Goal: Transaction & Acquisition: Purchase product/service

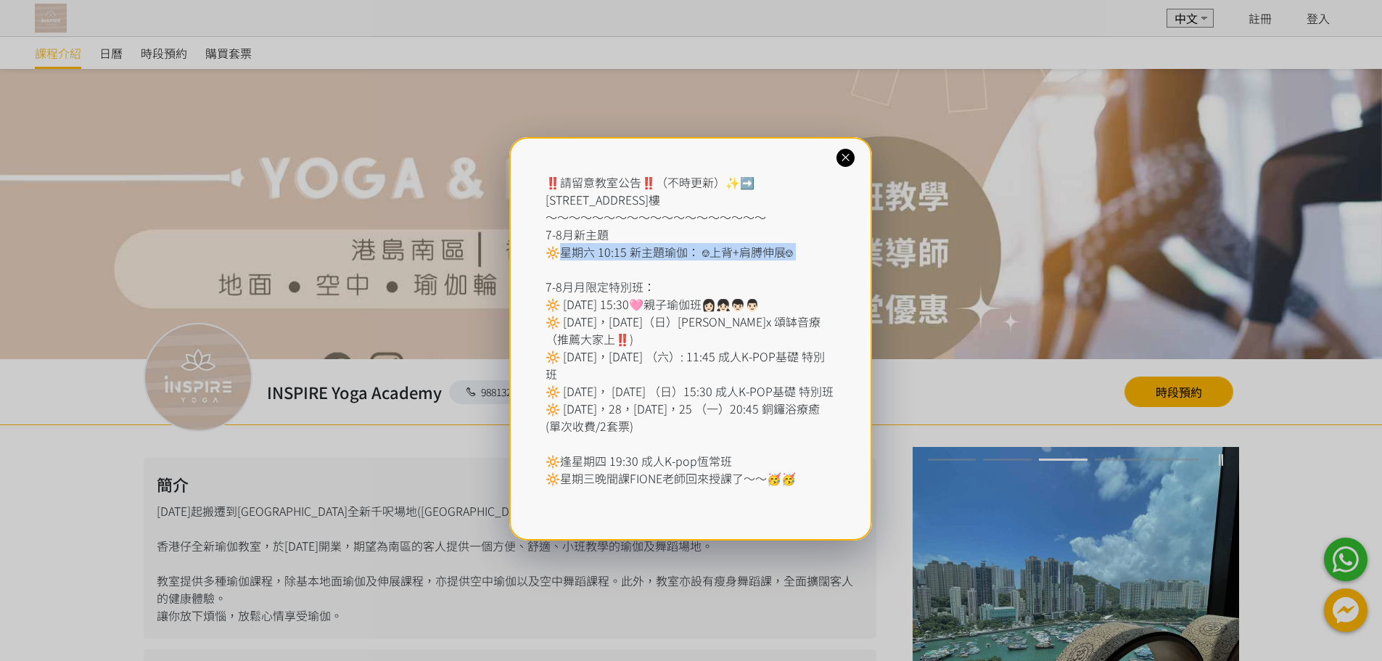
drag, startPoint x: 561, startPoint y: 256, endPoint x: 779, endPoint y: 263, distance: 217.7
click at [777, 263] on div "‼️請留意教室公告‼️（不時更新）✨➡️ 香港仔東勝道10號朗盈商業大廈9樓 ～～～～～～～～～～～～～～～～～～～ 7-8月新主題 🔆星期六 10:15 新…" at bounding box center [690, 329] width 290 height 313
click at [855, 265] on div "‼️請留意教室公告‼️（不時更新）✨➡️ 香港仔東勝道10號朗盈商業大廈9樓 ～～～～～～～～～～～～～～～～～～～ 7-8月新主題 🔆星期六 10:15 新…" at bounding box center [690, 338] width 363 height 403
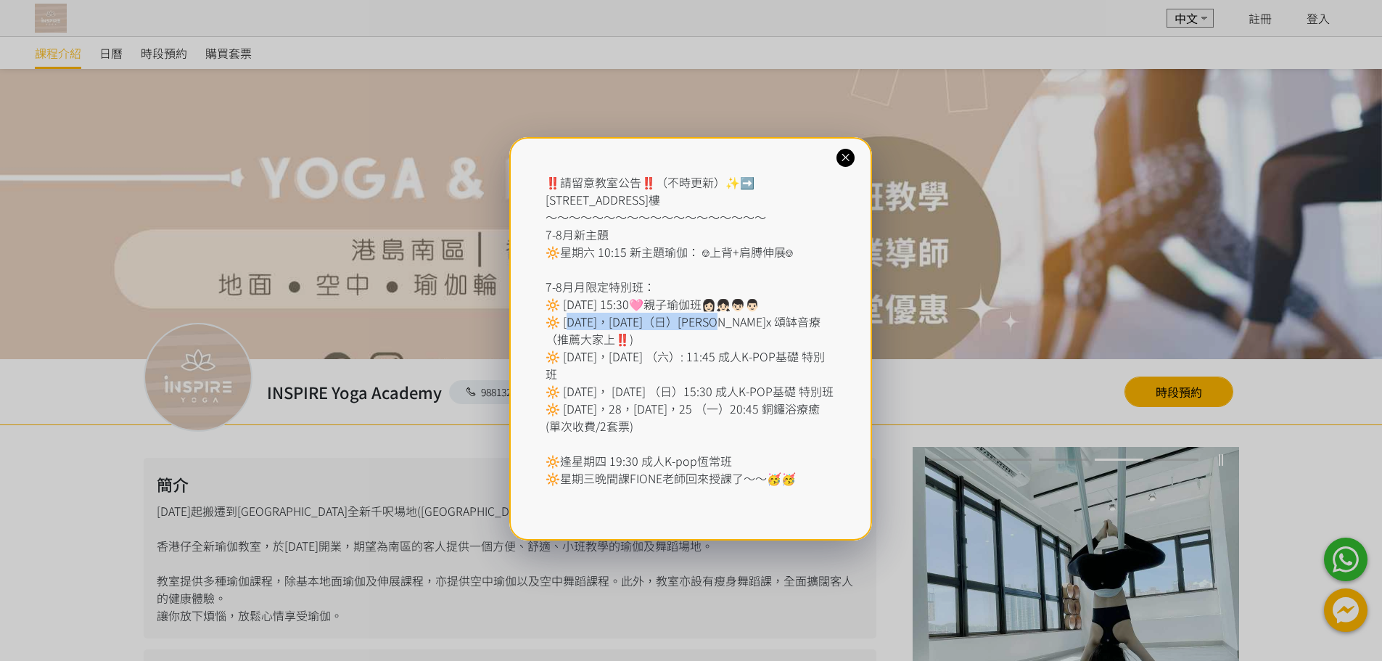
drag, startPoint x: 572, startPoint y: 313, endPoint x: 750, endPoint y: 324, distance: 178.8
click at [766, 313] on div "‼️請留意教室公告‼️（不時更新）✨➡️ 香港仔東勝道10號朗盈商業大廈9樓 ～～～～～～～～～～～～～～～～～～～ 7-8月新主題 🔆星期六 10:15 新…" at bounding box center [690, 329] width 290 height 313
click at [725, 342] on div "‼️請留意教室公告‼️（不時更新）✨➡️ 香港仔東勝道10號朗盈商業大廈9樓 ～～～～～～～～～～～～～～～～～～～ 7-8月新主題 🔆星期六 10:15 新…" at bounding box center [690, 329] width 290 height 313
drag, startPoint x: 566, startPoint y: 324, endPoint x: 748, endPoint y: 324, distance: 182.1
click at [748, 324] on div "‼️請留意教室公告‼️（不時更新）✨➡️ 香港仔東勝道10號朗盈商業大廈9樓 ～～～～～～～～～～～～～～～～～～～ 7-8月新主題 🔆星期六 10:15 新…" at bounding box center [690, 329] width 290 height 313
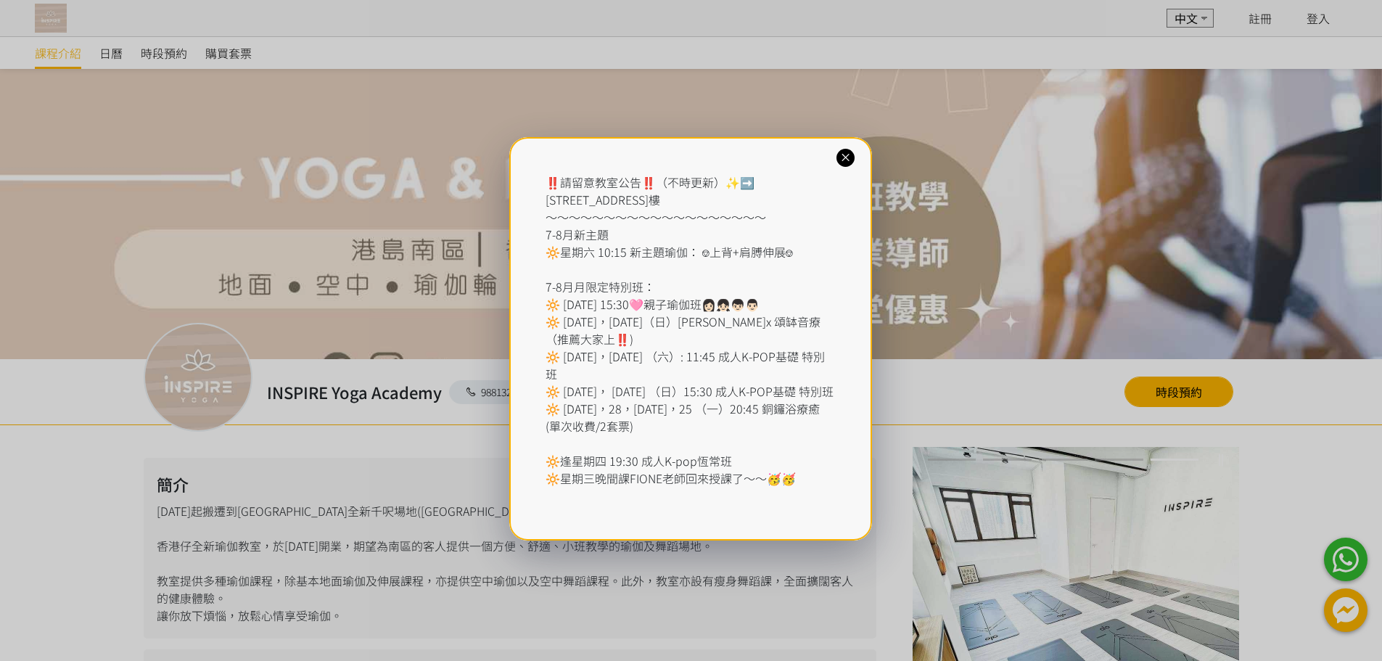
click at [702, 339] on div "‼️請留意教室公告‼️（不時更新）✨➡️ 香港仔東勝道10號朗盈商業大廈9樓 ～～～～～～～～～～～～～～～～～～～ 7-8月新主題 🔆星期六 10:15 新…" at bounding box center [690, 329] width 290 height 313
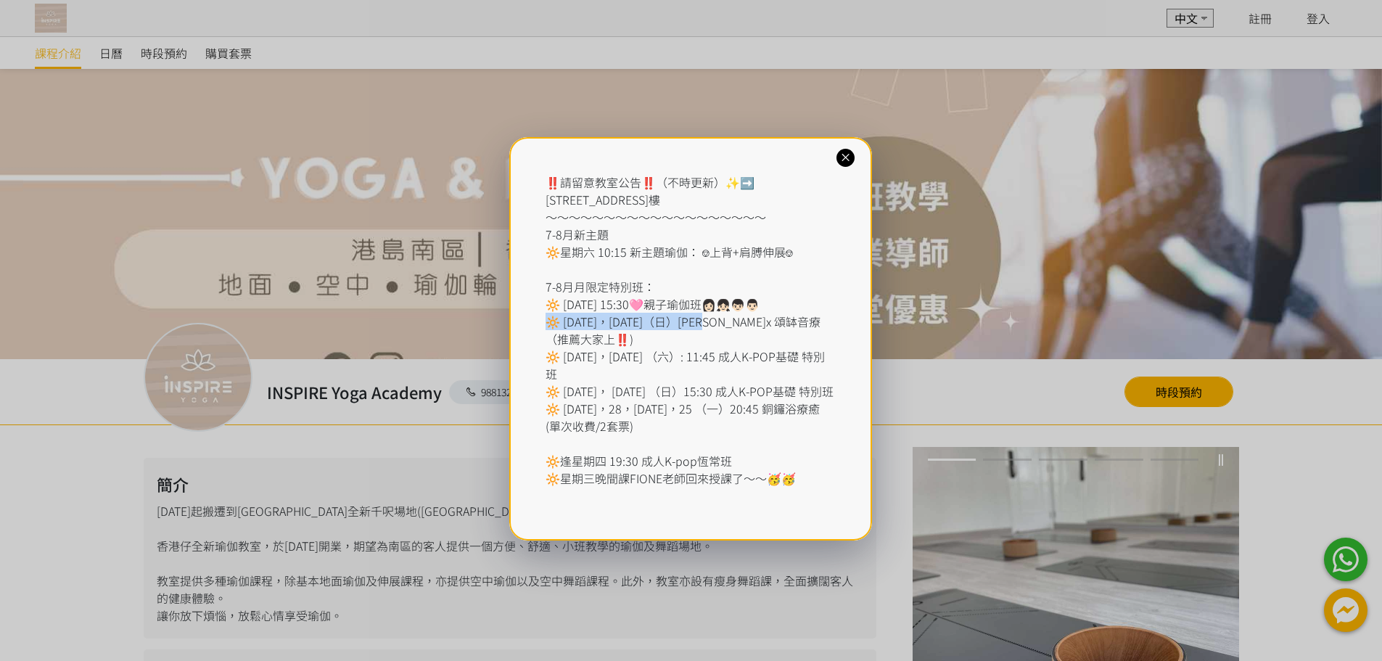
drag, startPoint x: 543, startPoint y: 321, endPoint x: 749, endPoint y: 329, distance: 206.1
click at [749, 329] on div "‼️請留意教室公告‼️（不時更新）✨➡️ 香港仔東勝道10號朗盈商業大廈9樓 ～～～～～～～～～～～～～～～～～～～ 7-8月新主題 🔆星期六 10:15 新…" at bounding box center [690, 338] width 363 height 403
click at [712, 342] on div "‼️請留意教室公告‼️（不時更新）✨➡️ 香港仔東勝道10號朗盈商業大廈9樓 ～～～～～～～～～～～～～～～～～～～ 7-8月新主題 🔆星期六 10:15 新…" at bounding box center [690, 329] width 290 height 313
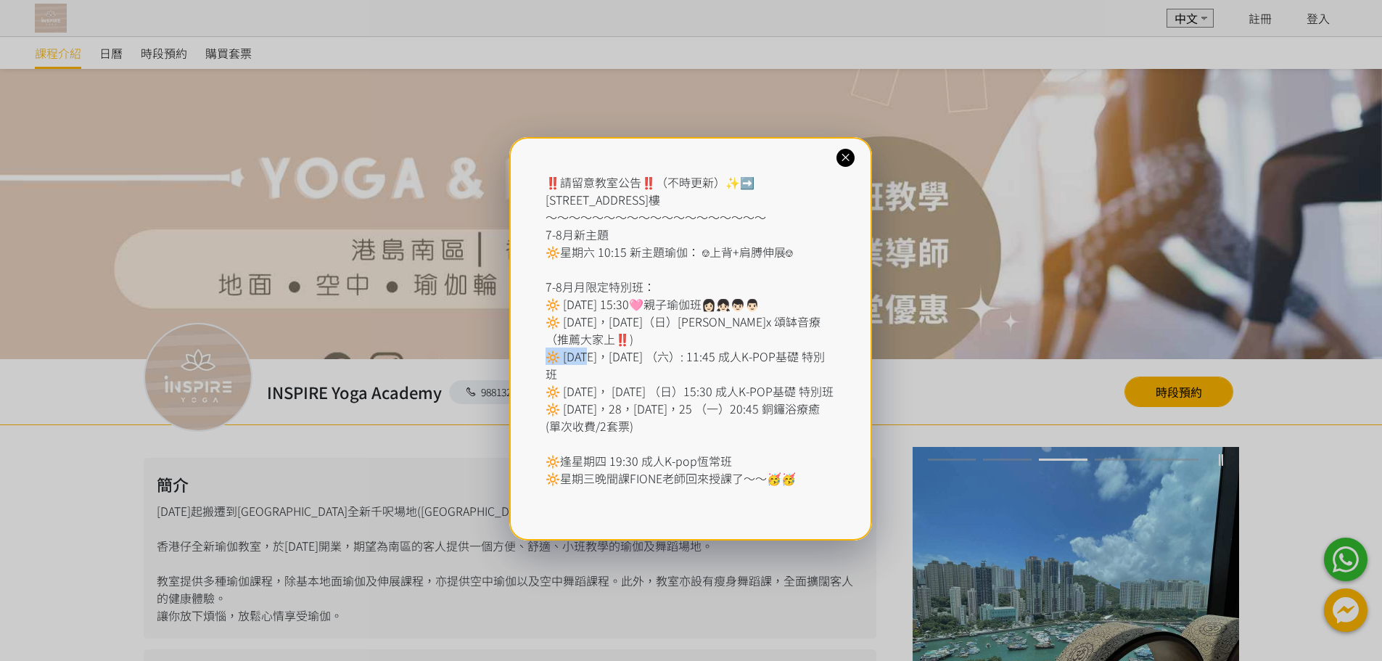
drag, startPoint x: 553, startPoint y: 358, endPoint x: 598, endPoint y: 358, distance: 45.7
click at [598, 358] on div "‼️請留意教室公告‼️（不時更新）✨➡️ 香港仔東勝道10號朗盈商業大廈9樓 ～～～～～～～～～～～～～～～～～～～ 7-8月新主題 🔆星期六 10:15 新…" at bounding box center [690, 329] width 290 height 313
click at [596, 359] on div "‼️請留意教室公告‼️（不時更新）✨➡️ 香港仔東勝道10號朗盈商業大廈9樓 ～～～～～～～～～～～～～～～～～～～ 7-8月新主題 🔆星期六 10:15 新…" at bounding box center [690, 329] width 290 height 313
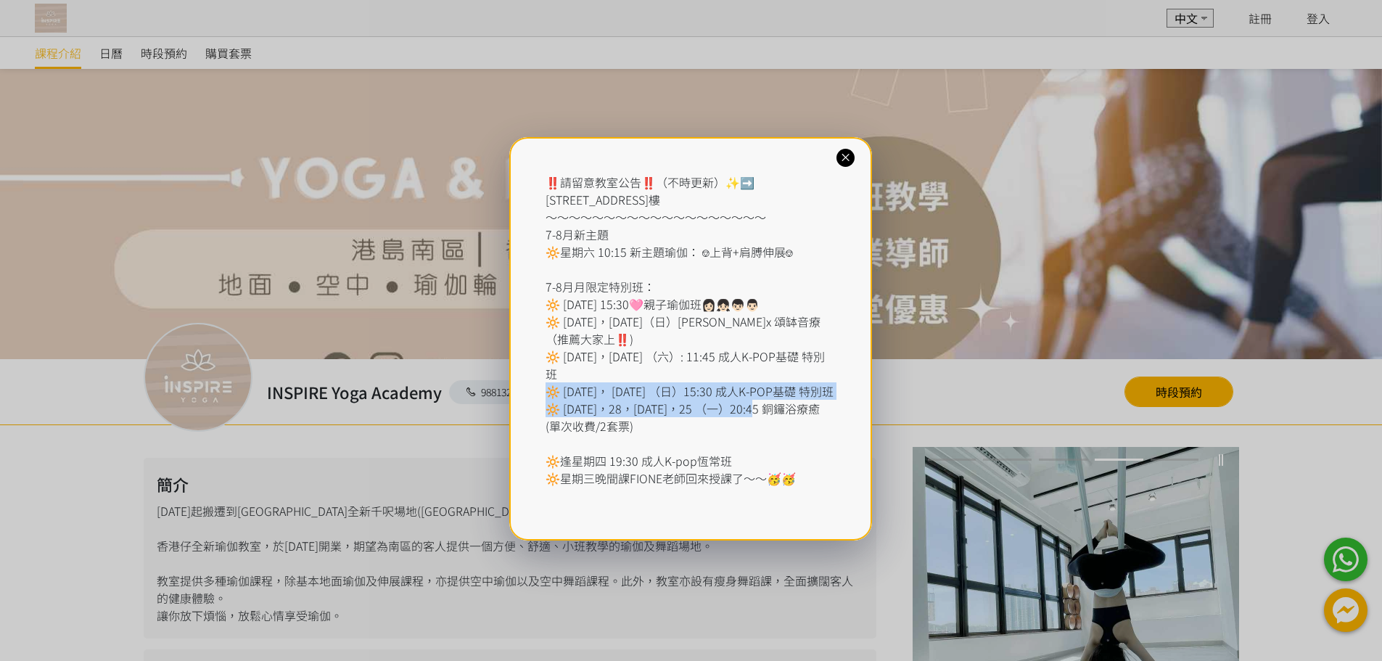
drag, startPoint x: 552, startPoint y: 378, endPoint x: 780, endPoint y: 384, distance: 227.8
click at [780, 384] on div "‼️請留意教室公告‼️（不時更新）✨➡️ 香港仔東勝道10號朗盈商業大廈9樓 ～～～～～～～～～～～～～～～～～～～ 7-8月新主題 🔆星期六 10:15 新…" at bounding box center [690, 329] width 290 height 313
click at [755, 395] on div "‼️請留意教室公告‼️（不時更新）✨➡️ 香港仔東勝道10號朗盈商業大廈9樓 ～～～～～～～～～～～～～～～～～～～ 7-8月新主題 🔆星期六 10:15 新…" at bounding box center [690, 329] width 290 height 313
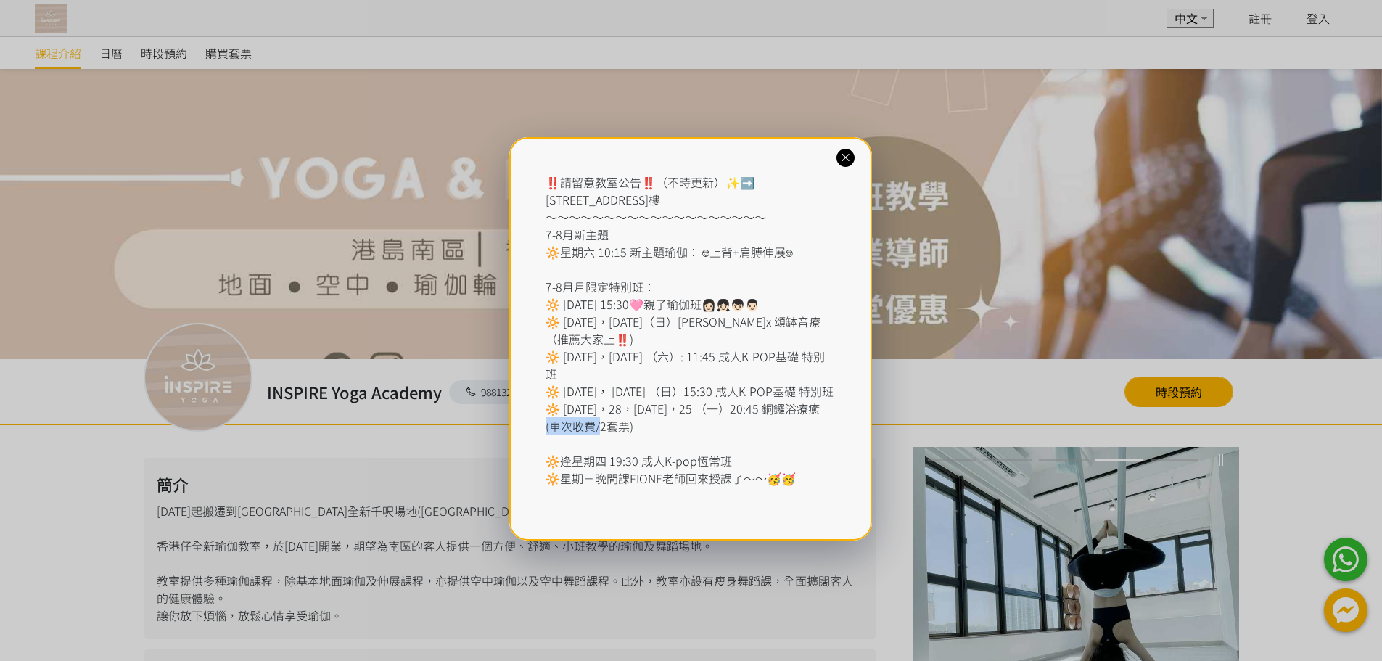
drag, startPoint x: 553, startPoint y: 400, endPoint x: 715, endPoint y: 400, distance: 162.5
click at [715, 400] on div "‼️請留意教室公告‼️（不時更新）✨➡️ 香港仔東勝道10號朗盈商業大廈9樓 ～～～～～～～～～～～～～～～～～～～ 7-8月新主題 🔆星期六 10:15 新…" at bounding box center [690, 329] width 290 height 313
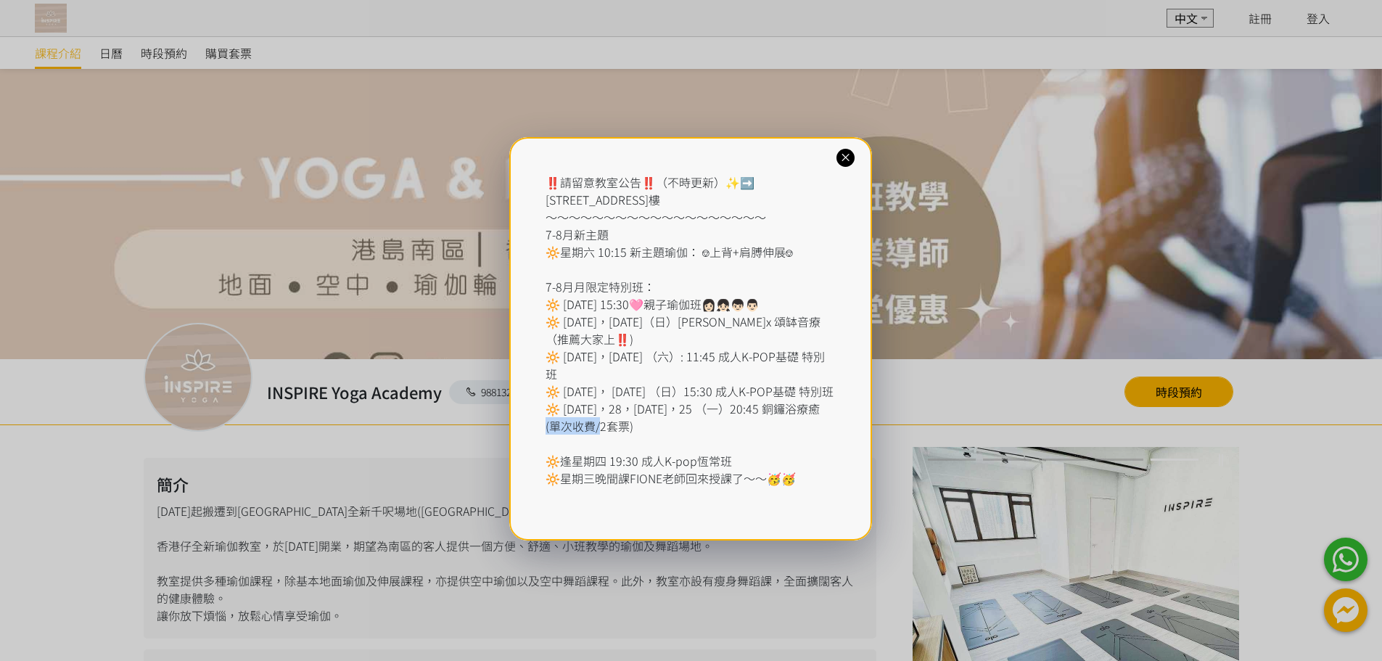
click at [699, 405] on div "‼️請留意教室公告‼️（不時更新）✨➡️ 香港仔東勝道10號朗盈商業大廈9樓 ～～～～～～～～～～～～～～～～～～～ 7-8月新主題 🔆星期六 10:15 新…" at bounding box center [690, 329] width 290 height 313
drag, startPoint x: 554, startPoint y: 448, endPoint x: 679, endPoint y: 444, distance: 124.8
click at [679, 444] on div "‼️請留意教室公告‼️（不時更新）✨➡️ 香港仔東勝道10號朗盈商業大廈9樓 ～～～～～～～～～～～～～～～～～～～ 7-8月新主題 🔆星期六 10:15 新…" at bounding box center [690, 329] width 290 height 313
click at [663, 447] on div "‼️請留意教室公告‼️（不時更新）✨➡️ 香港仔東勝道10號朗盈商業大廈9樓 ～～～～～～～～～～～～～～～～～～～ 7-8月新主題 🔆星期六 10:15 新…" at bounding box center [690, 329] width 290 height 313
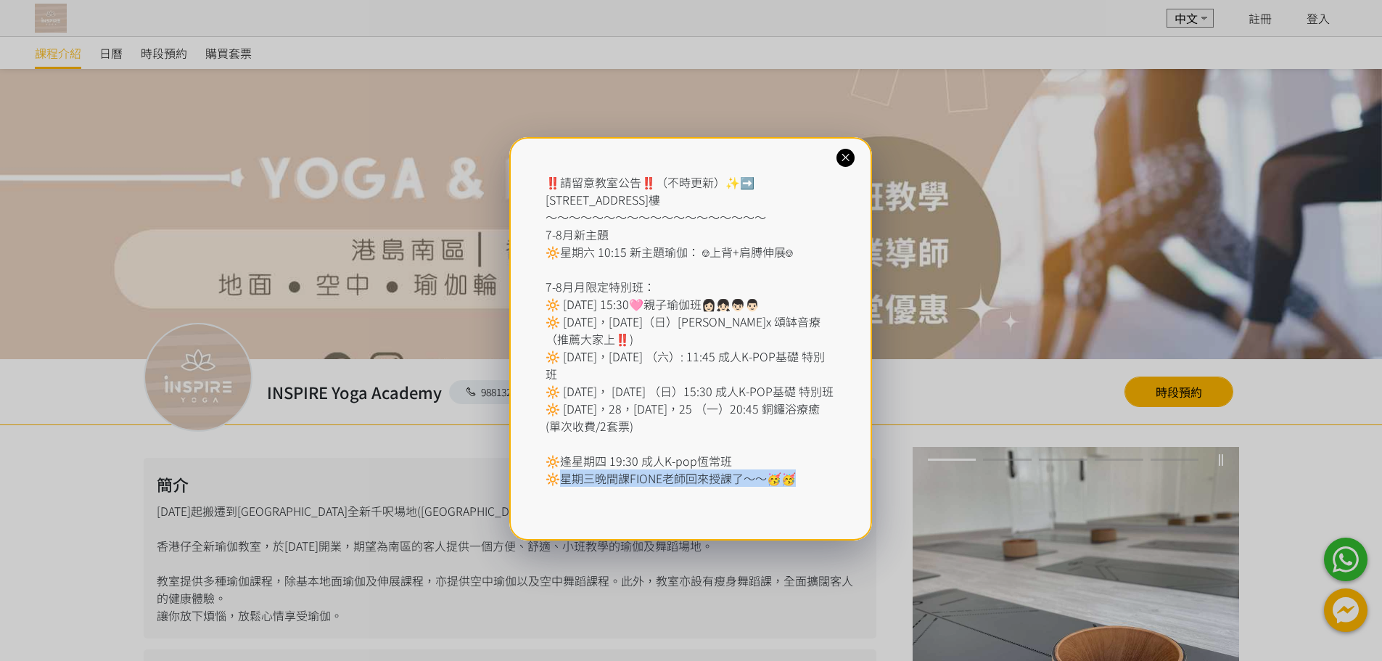
drag, startPoint x: 556, startPoint y: 466, endPoint x: 804, endPoint y: 469, distance: 248.8
click at [804, 469] on div "‼️請留意教室公告‼️（不時更新）✨➡️ 香港仔東勝道10號朗盈商業大廈9樓 ～～～～～～～～～～～～～～～～～～～ 7-8月新主題 🔆星期六 10:15 新…" at bounding box center [690, 329] width 290 height 313
click at [817, 465] on div "‼️請留意教室公告‼️（不時更新）✨➡️ 香港仔東勝道10號朗盈商業大廈9樓 ～～～～～～～～～～～～～～～～～～～ 7-8月新主題 🔆星期六 10:15 新…" at bounding box center [690, 329] width 290 height 313
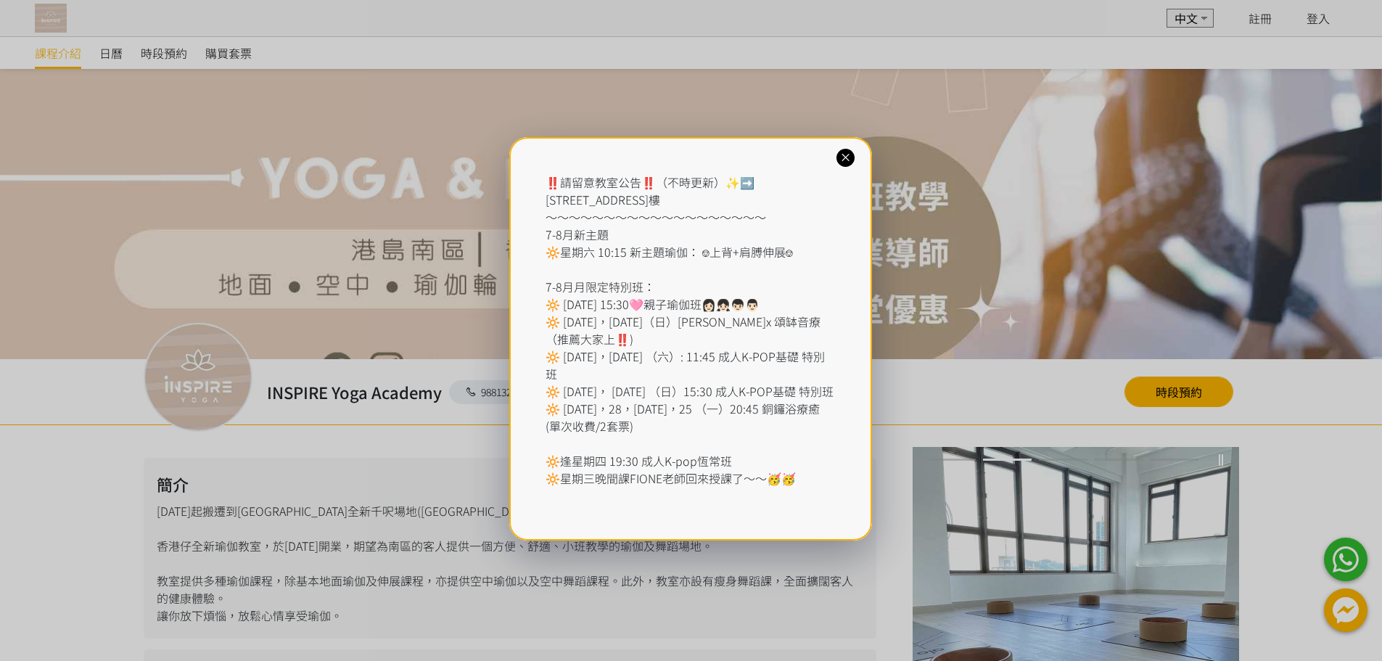
click at [844, 155] on icon at bounding box center [846, 158] width 14 height 14
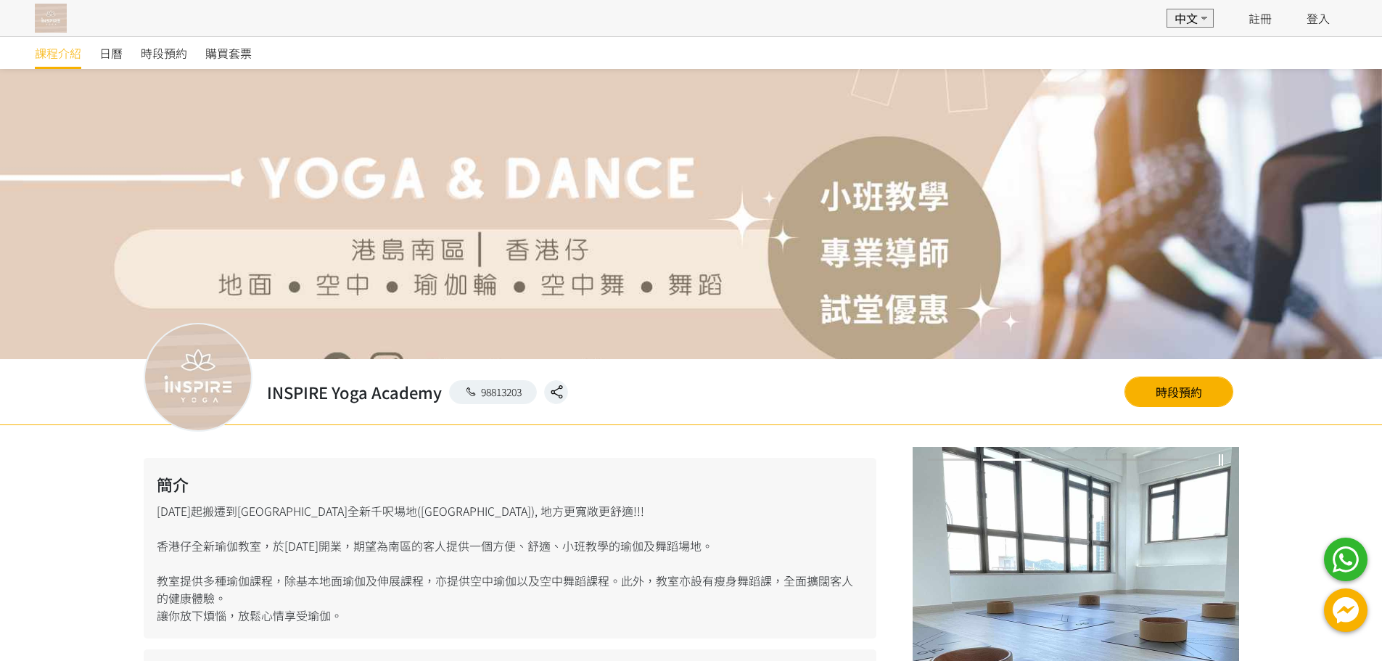
scroll to position [218, 0]
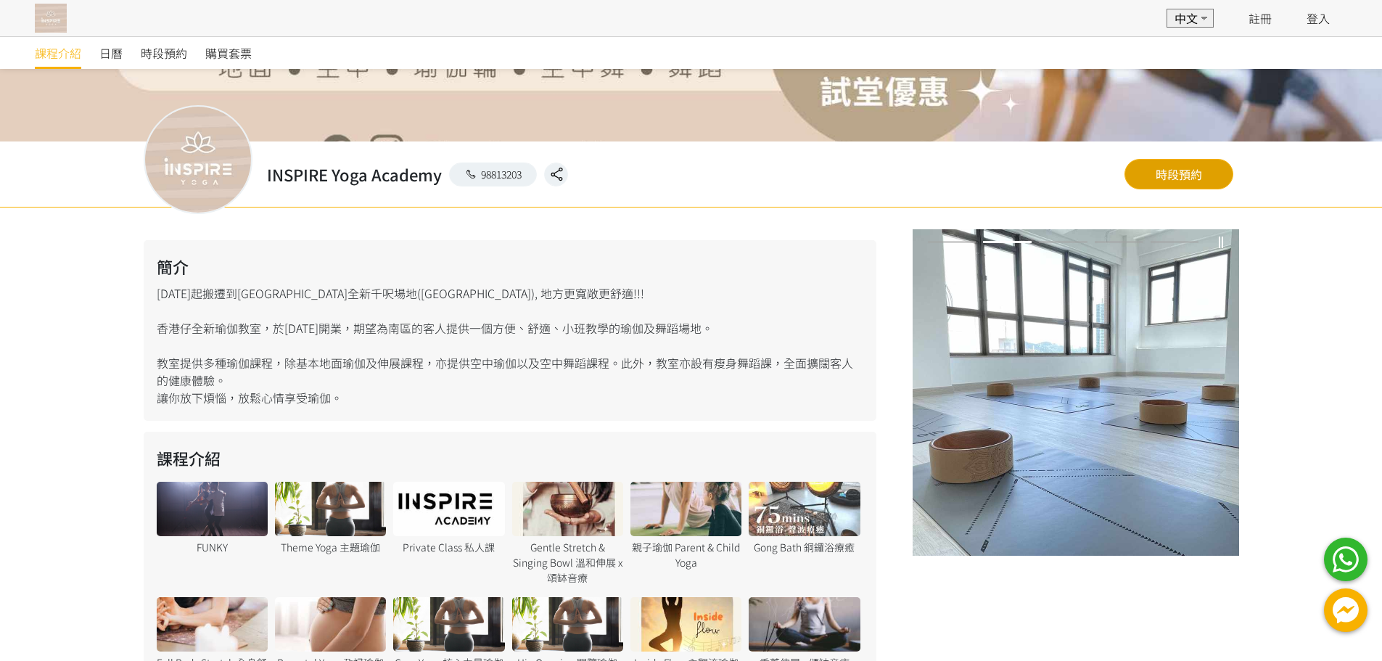
click at [1166, 181] on link "時段預約" at bounding box center [1178, 174] width 109 height 30
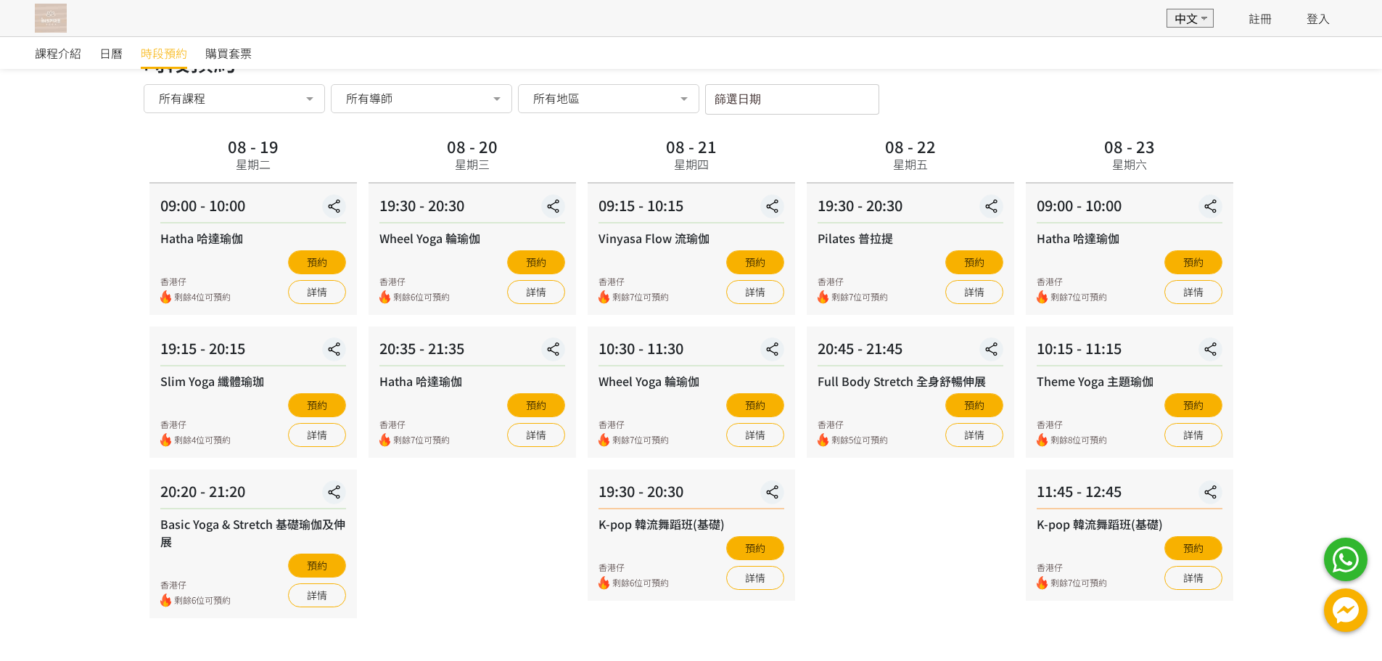
scroll to position [82, 0]
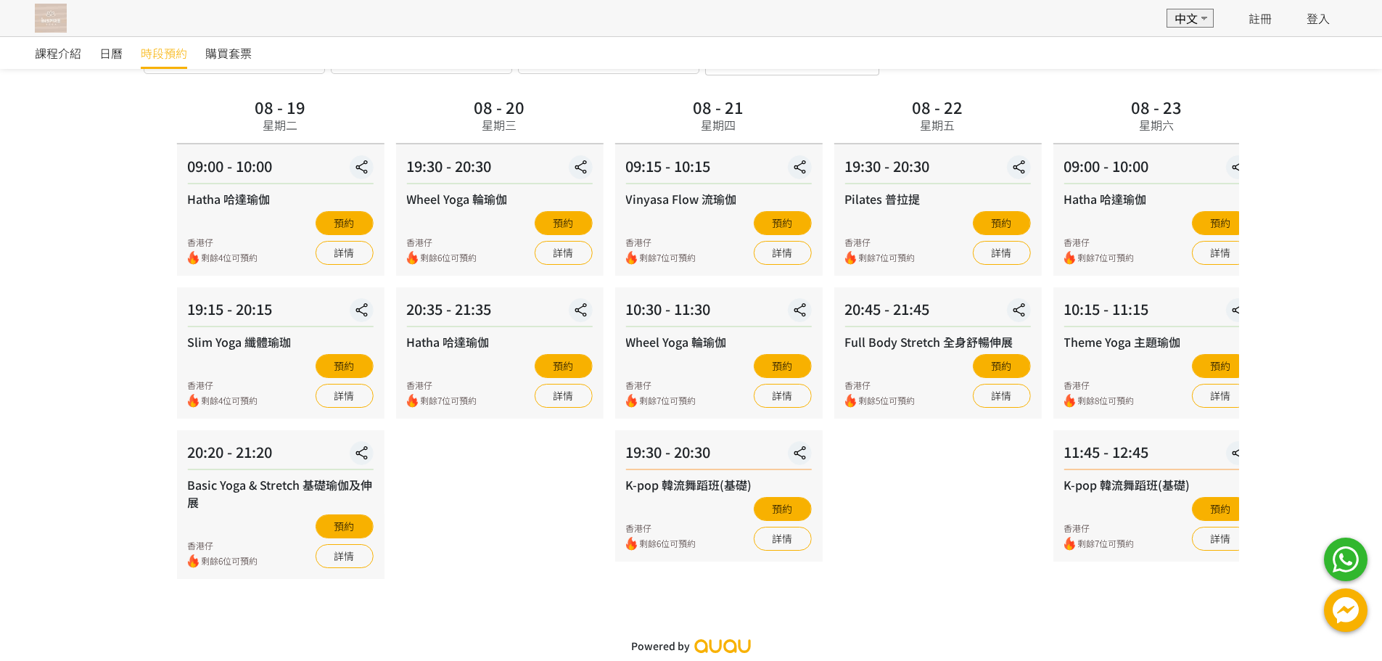
click at [868, 352] on div "20:45 - 21:45 Full Body Stretch 全身舒暢伸展 香港仔 剩餘5位可預約 預約 詳情" at bounding box center [936, 352] width 207 height 131
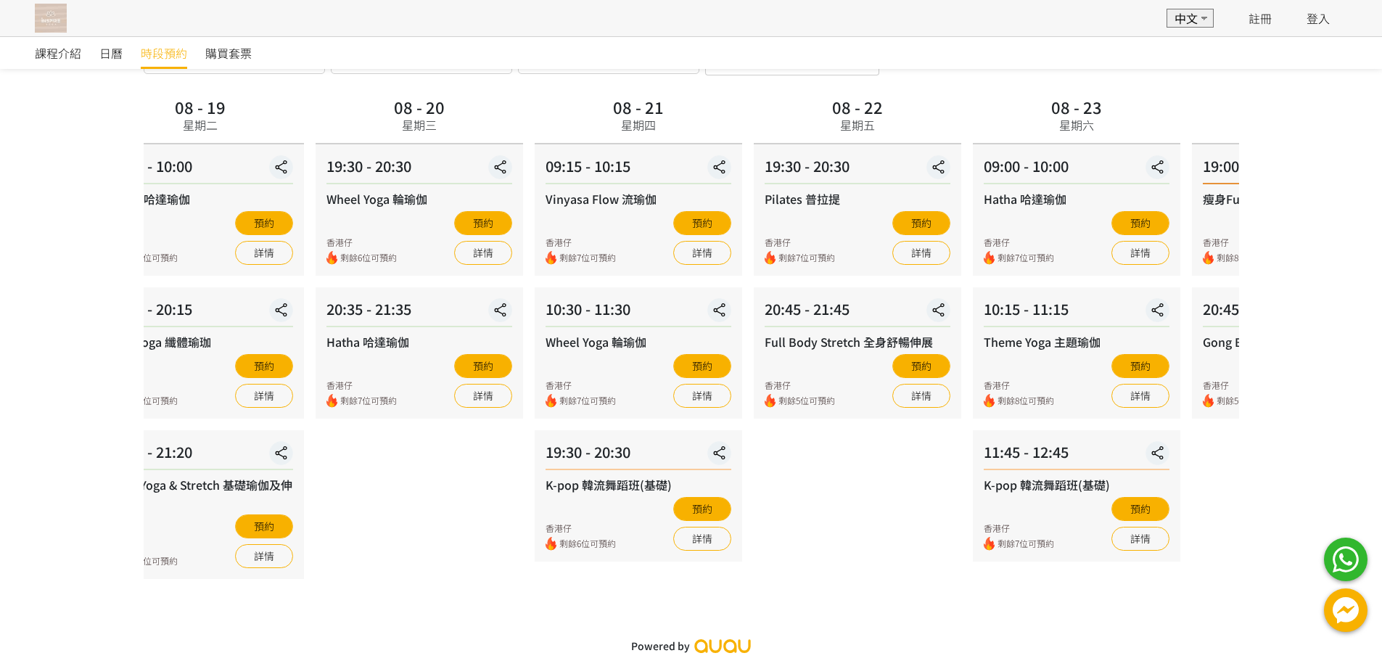
click at [936, 347] on div "Full Body Stretch 全身舒暢伸展" at bounding box center [858, 341] width 186 height 17
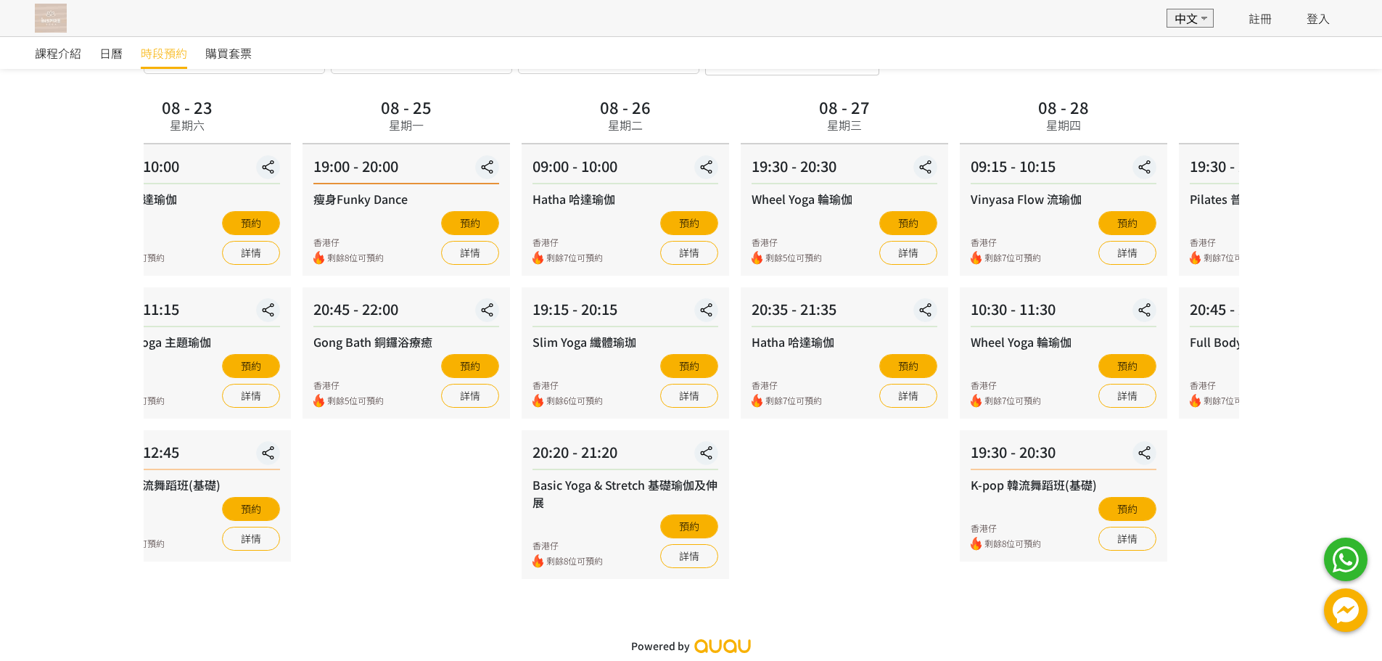
click at [186, 298] on div "08 - 23 星期六 09:00 - 10:00 Hatha 哈達瑜伽 香港仔 剩餘7位可預約 預約 詳情 10:15 - 11:15 Theme Yoga…" at bounding box center [187, 336] width 219 height 486
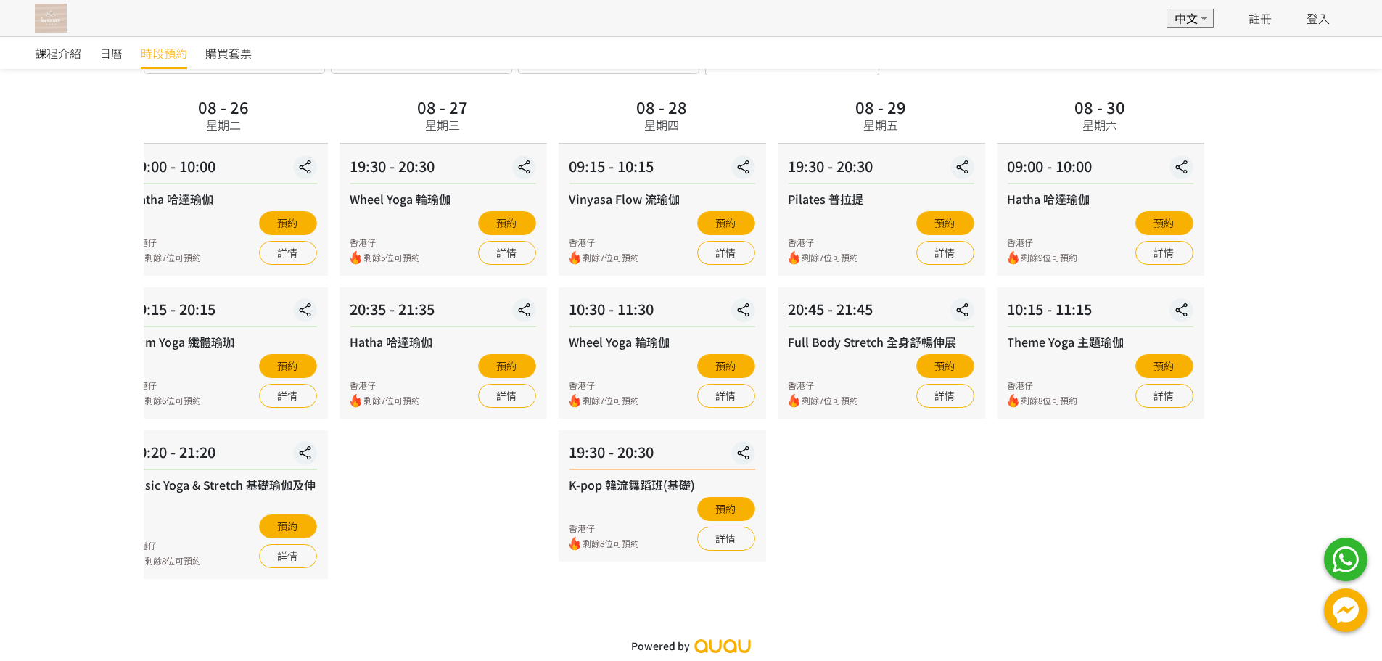
click at [1051, 204] on div "Hatha 哈達瑜伽" at bounding box center [1100, 198] width 186 height 17
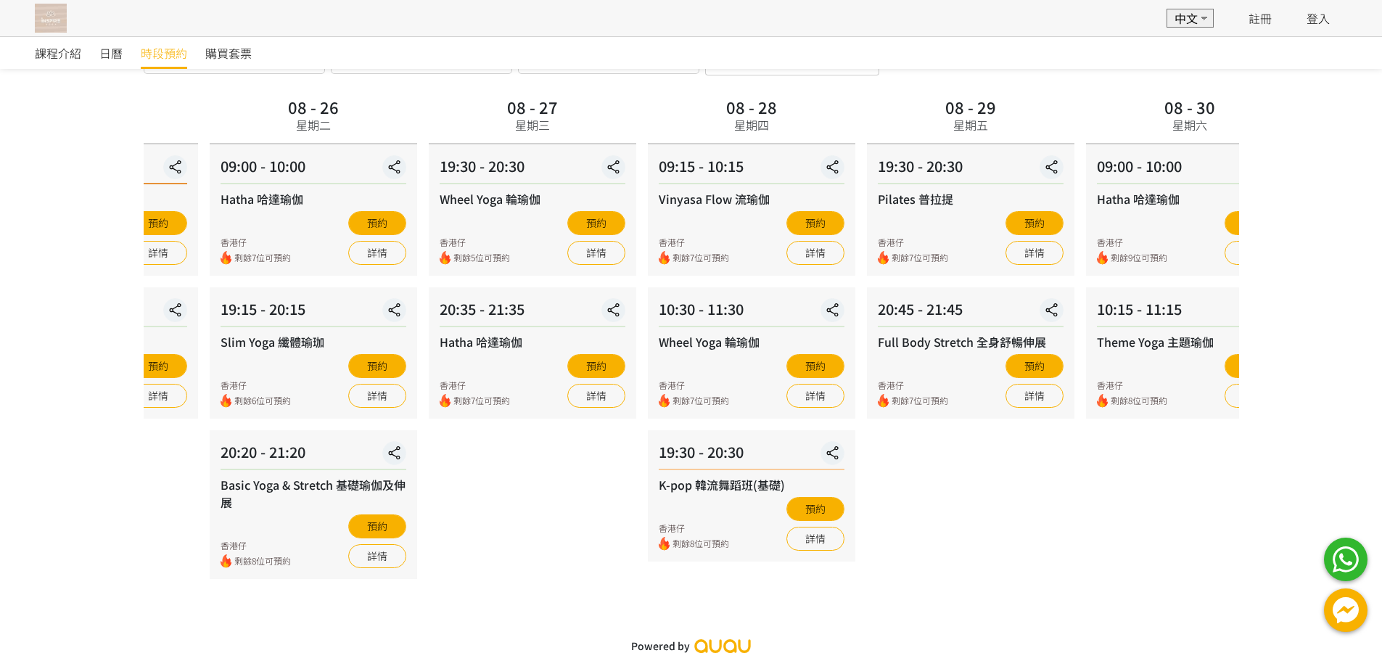
click at [1097, 207] on div "Hatha 哈達瑜伽 香港仔 剩餘9位可預約 預約 詳情" at bounding box center [1190, 227] width 186 height 75
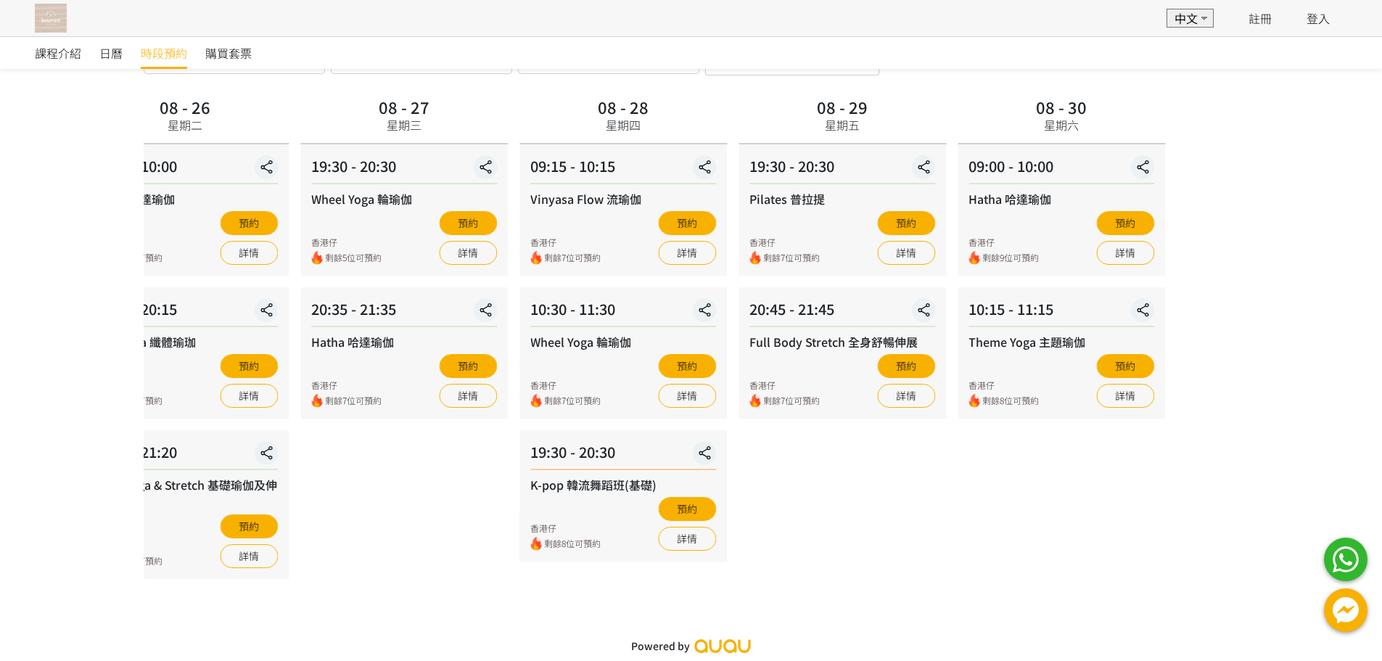
click at [957, 208] on div "09:00 - 10:00 Hatha 哈達瑜伽 香港仔 剩餘9位可預約 預約 詳情" at bounding box center [1060, 209] width 207 height 131
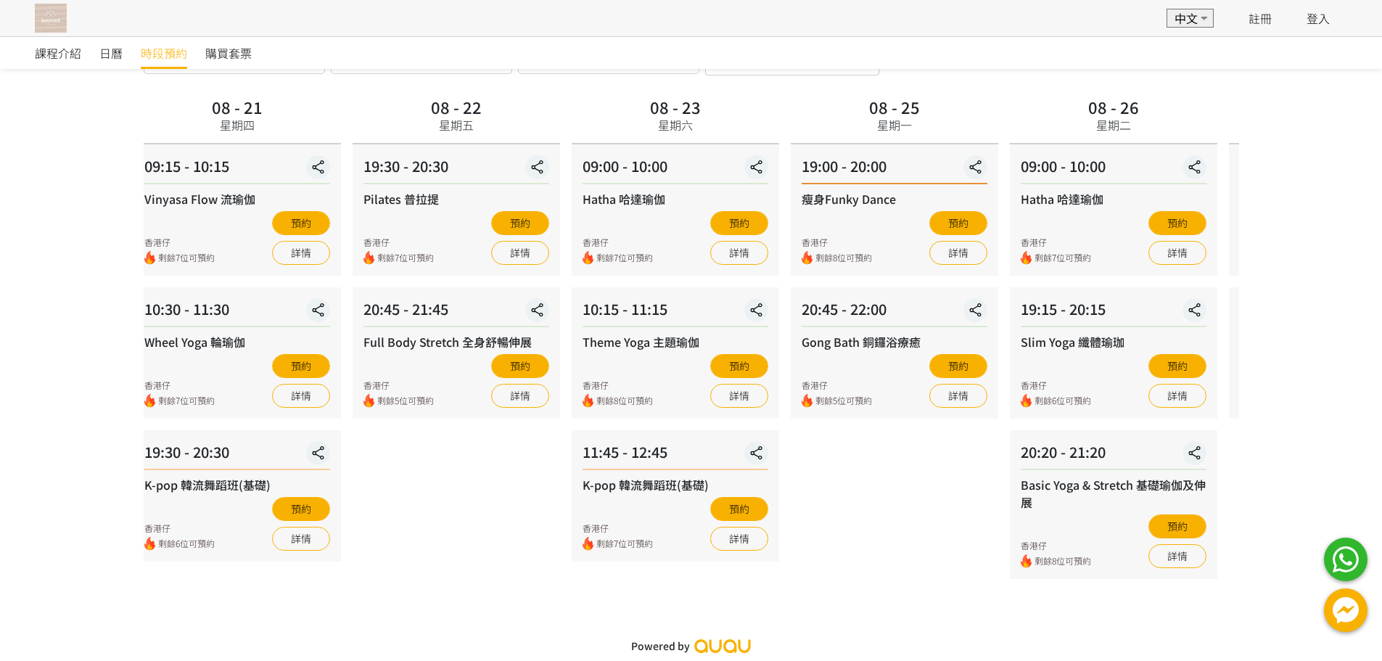
drag, startPoint x: 297, startPoint y: 362, endPoint x: 1157, endPoint y: 379, distance: 859.7
click at [1157, 379] on div "預約 詳情" at bounding box center [1177, 381] width 58 height 54
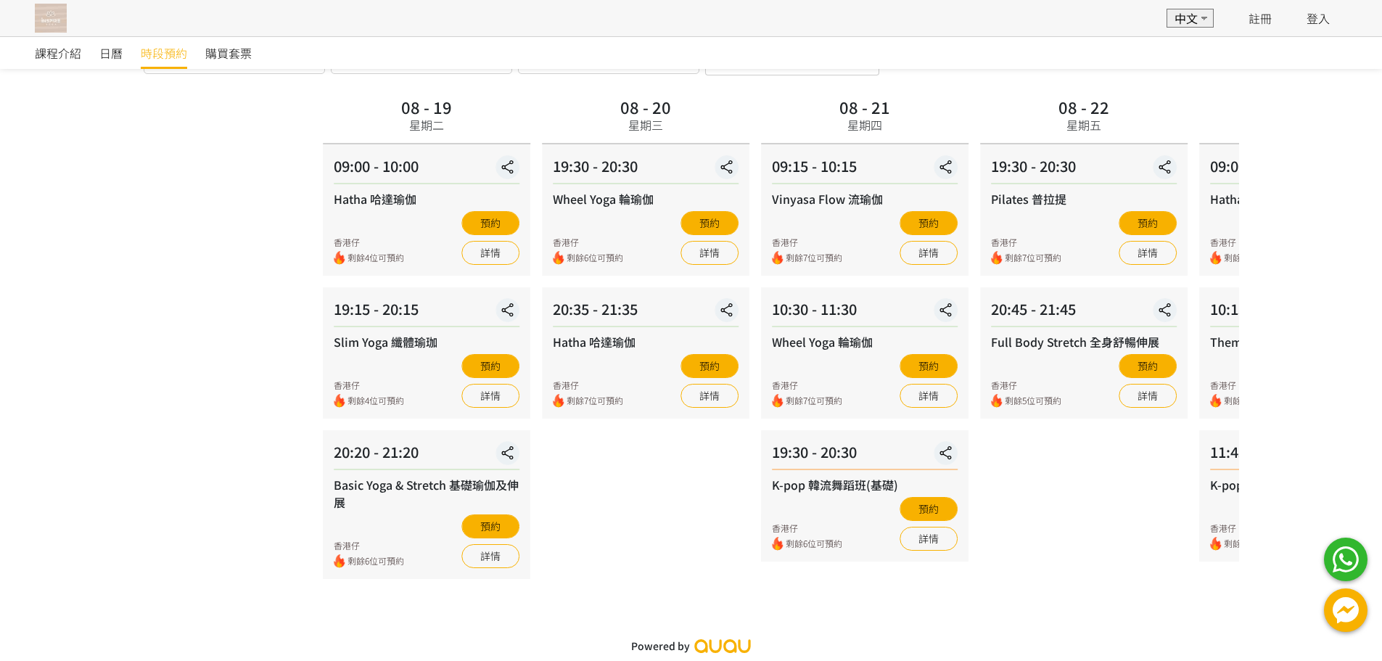
click at [1382, 384] on html "EN 中文 註冊 登入 EN 中文 登入 課程介紹 日曆 時段預約 購買套票 時段預約 時段預約 所有課程 所有課程 Hatha 哈達瑜伽 Slim Yoga…" at bounding box center [691, 289] width 1382 height 743
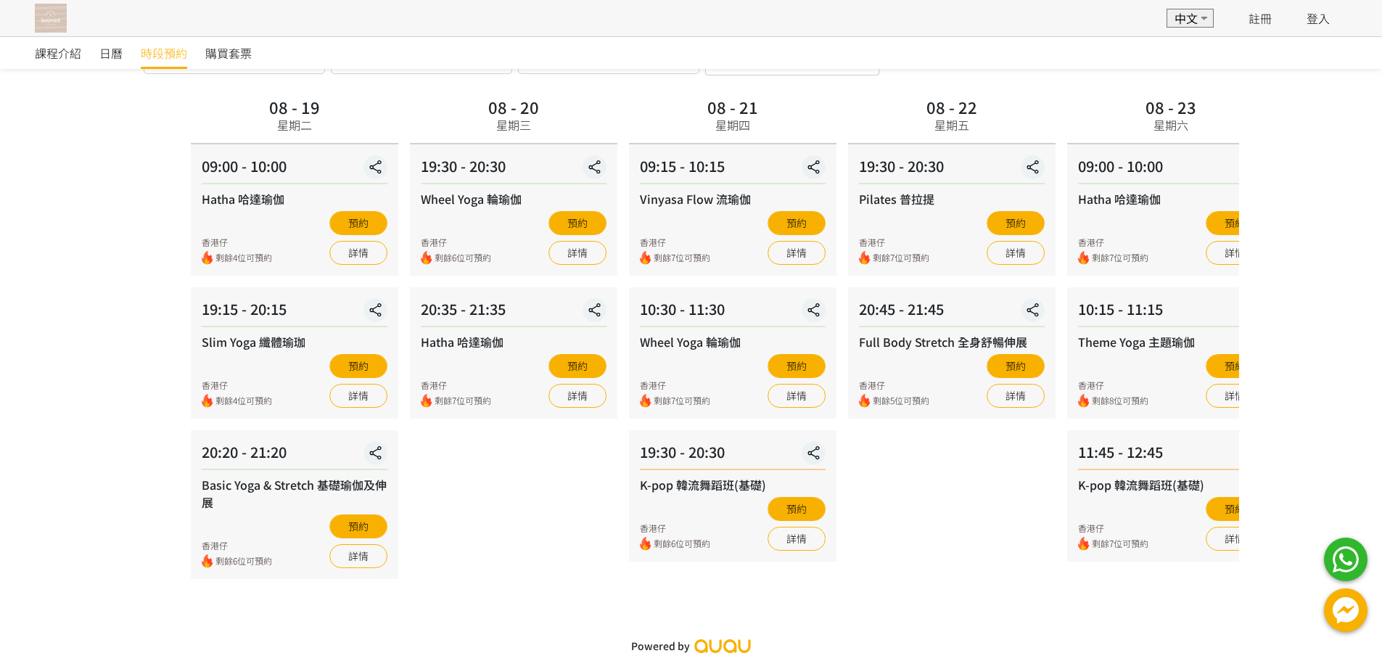
click at [244, 487] on div "20:20 - 21:20 Basic Yoga & Stretch 基礎瑜伽及伸展 香港仔 剩餘6位可預約 預約 詳情" at bounding box center [294, 504] width 207 height 149
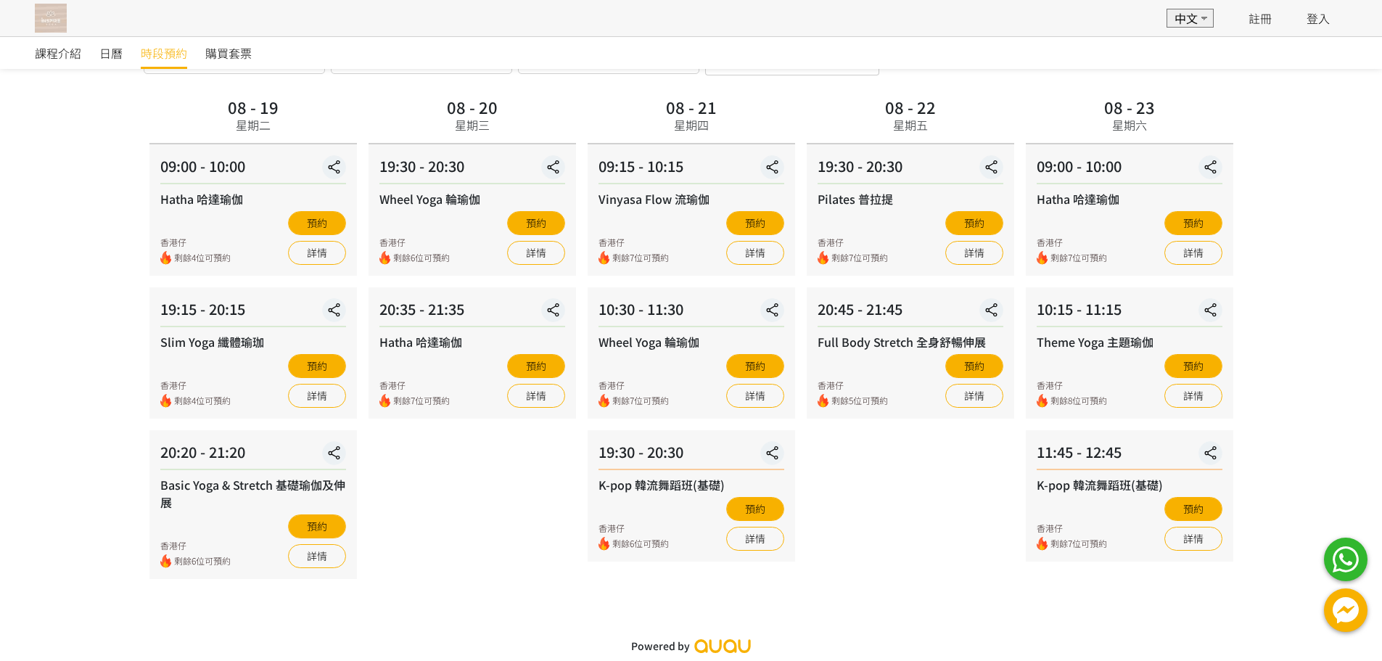
click at [263, 485] on div "Basic Yoga & Stretch 基礎瑜伽及伸展" at bounding box center [253, 493] width 186 height 35
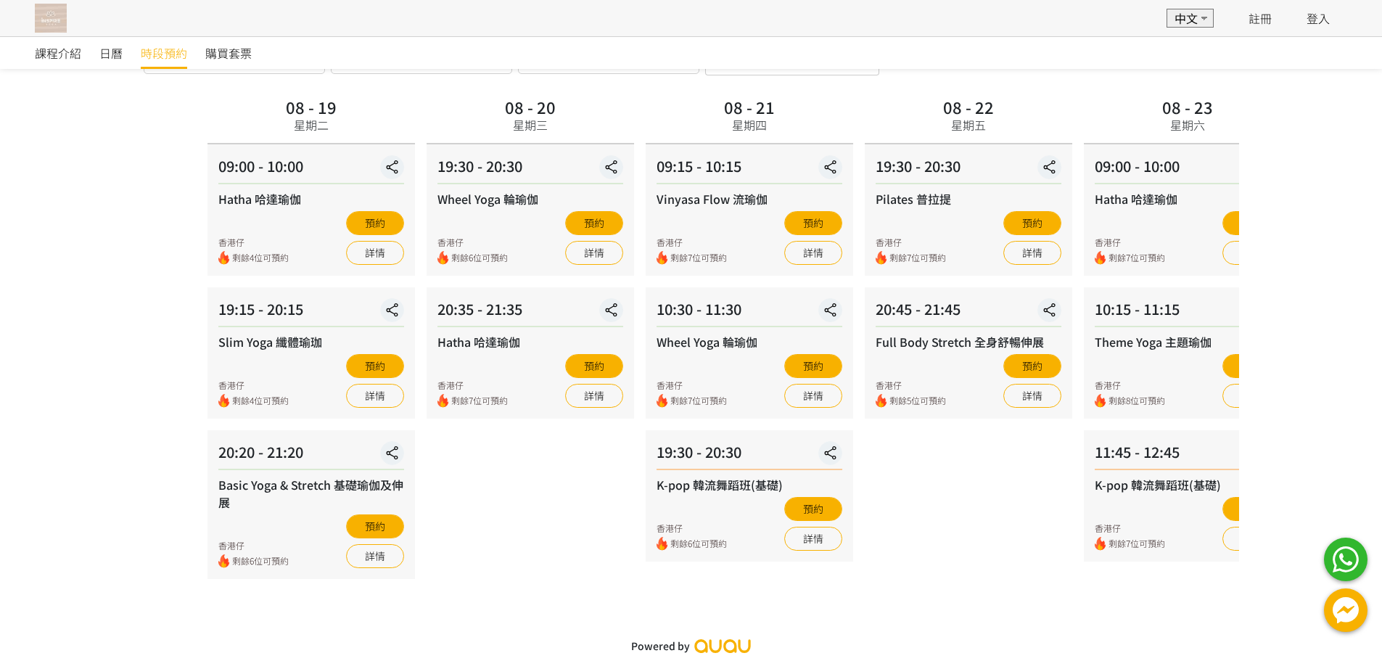
click at [308, 488] on div "Basic Yoga & Stretch 基礎瑜伽及伸展" at bounding box center [311, 493] width 186 height 35
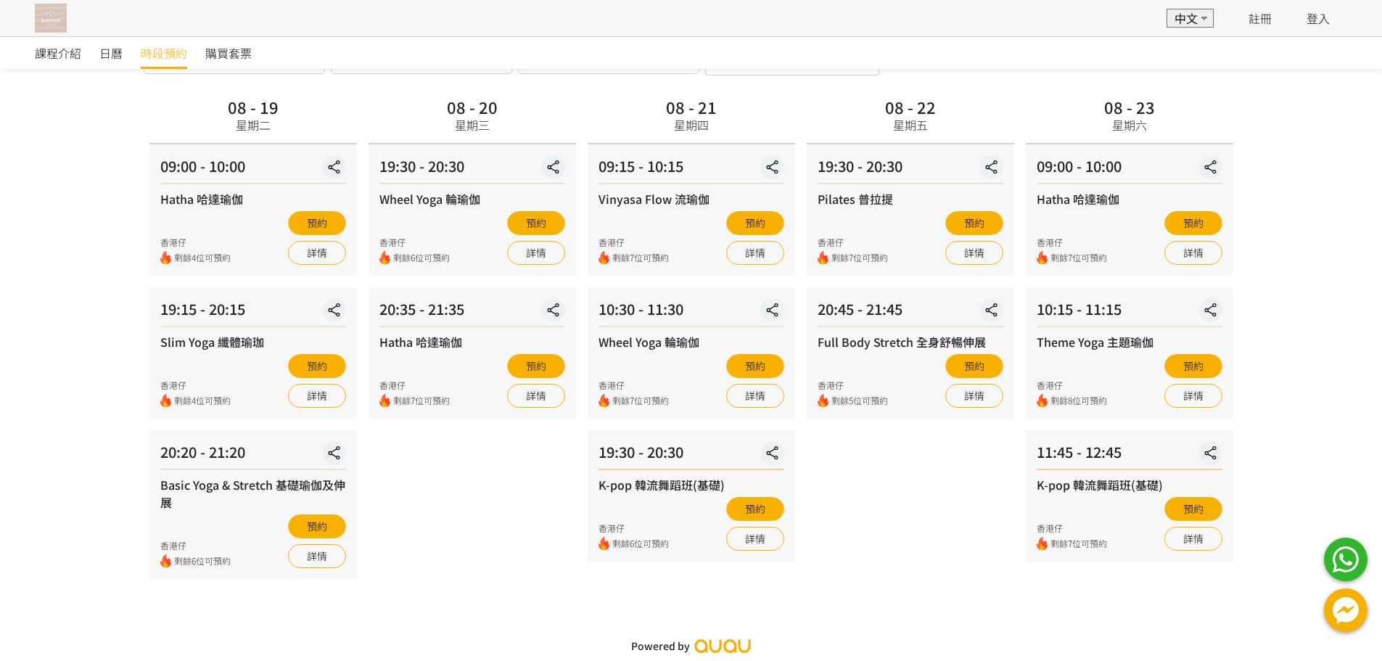
click at [535, 484] on div "08 - 20 星期三 19:30 - 20:30 Wheel Yoga 輪瑜伽 香港仔 剩餘6位可預約 預約 詳情 20:35 - 21:35 Hatha …" at bounding box center [472, 336] width 219 height 486
click at [223, 55] on span "購買套票" at bounding box center [228, 52] width 46 height 17
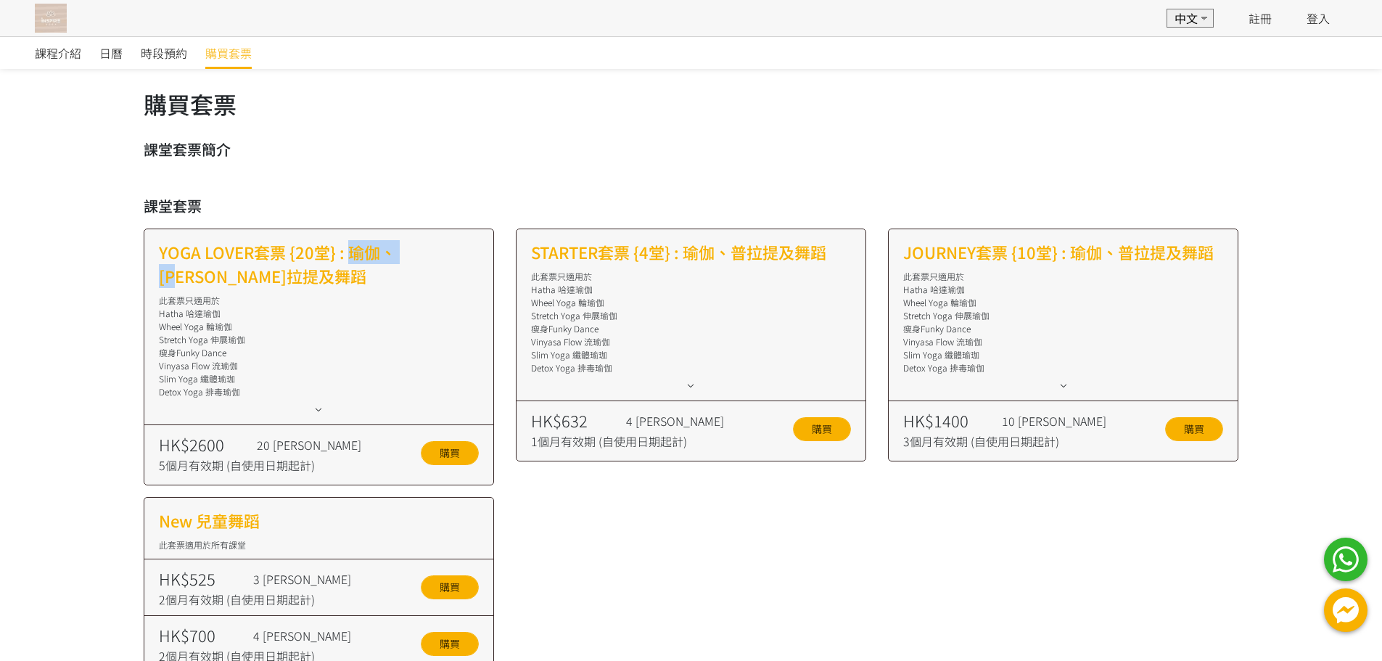
drag, startPoint x: 352, startPoint y: 260, endPoint x: 434, endPoint y: 260, distance: 82.0
click at [434, 260] on h2 "YOGA LOVER套票 {20堂} : 瑜伽、[PERSON_NAME]拉提及舞蹈" at bounding box center [319, 264] width 320 height 48
click at [434, 262] on h2 "YOGA LOVER套票 {20堂} : 瑜伽、[PERSON_NAME]拉提及舞蹈" at bounding box center [319, 264] width 320 height 48
drag, startPoint x: 165, startPoint y: 302, endPoint x: 260, endPoint y: 391, distance: 130.3
click at [260, 391] on div "此套票只適用於 Hatha 哈達瑜伽 Wheel Yoga 輪瑜伽 Stretch Yoga 伸展瑜伽 瘦身Funky Dance Vinyasa Flow …" at bounding box center [319, 463] width 320 height 339
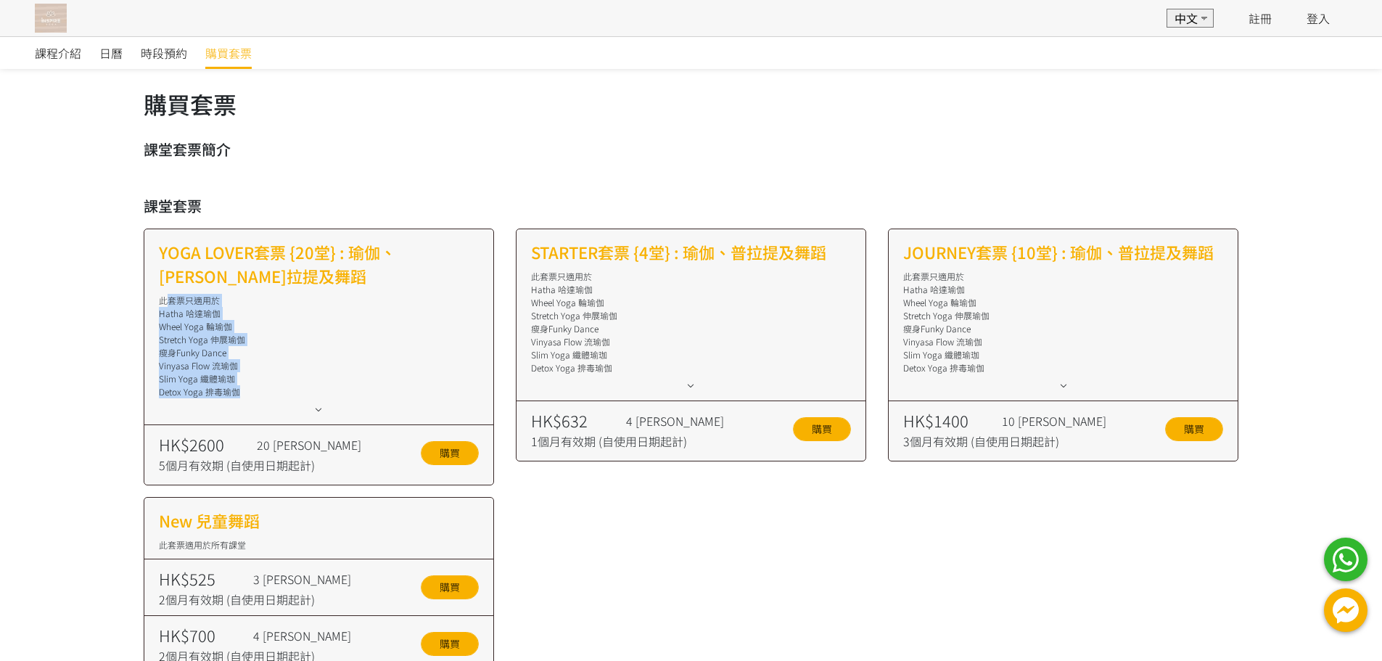
click at [260, 391] on div "Detox Yoga 排毒瑜伽" at bounding box center [319, 391] width 320 height 13
drag, startPoint x: 245, startPoint y: 397, endPoint x: 164, endPoint y: 302, distance: 125.0
click at [164, 302] on div "此套票只適用於 Hatha 哈達瑜伽 Wheel Yoga 輪瑜伽 Stretch Yoga 伸展瑜伽 瘦身Funky Dance Vinyasa Flow …" at bounding box center [319, 463] width 320 height 339
click at [398, 300] on div "此套票只適用於 Hatha 哈達瑜伽 Wheel Yoga 輪瑜伽 Stretch Yoga 伸展瑜伽 瘦身Funky Dance Vinyasa Flow …" at bounding box center [319, 463] width 320 height 339
click at [226, 313] on div "Hatha 哈達瑜伽" at bounding box center [319, 313] width 320 height 13
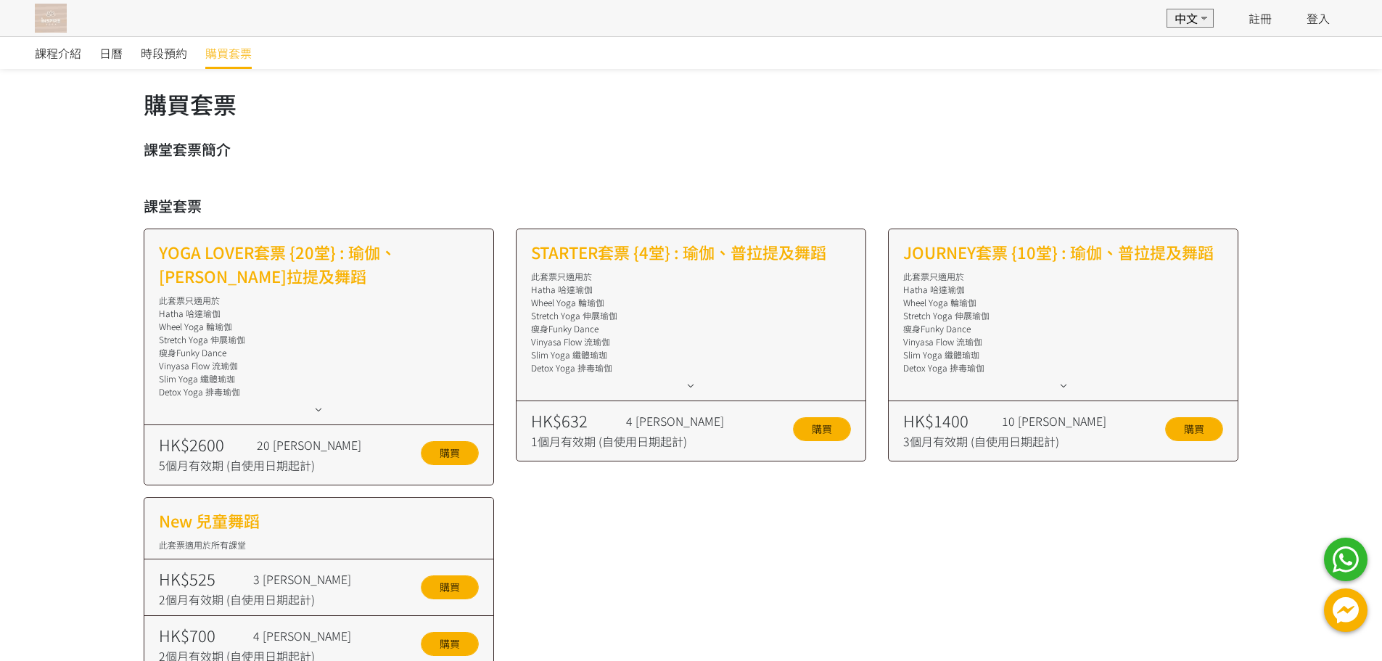
click at [249, 332] on div "Wheel Yoga 輪瑜伽" at bounding box center [319, 326] width 320 height 13
click at [255, 339] on div "Stretch Yoga 伸展瑜伽" at bounding box center [319, 339] width 320 height 13
click at [251, 352] on div "瘦身Funky Dance" at bounding box center [319, 352] width 320 height 13
click at [252, 370] on div "Vinyasa Flow 流瑜伽" at bounding box center [319, 365] width 320 height 13
click at [249, 384] on div "Slim Yoga 纖體瑜珈" at bounding box center [319, 378] width 320 height 13
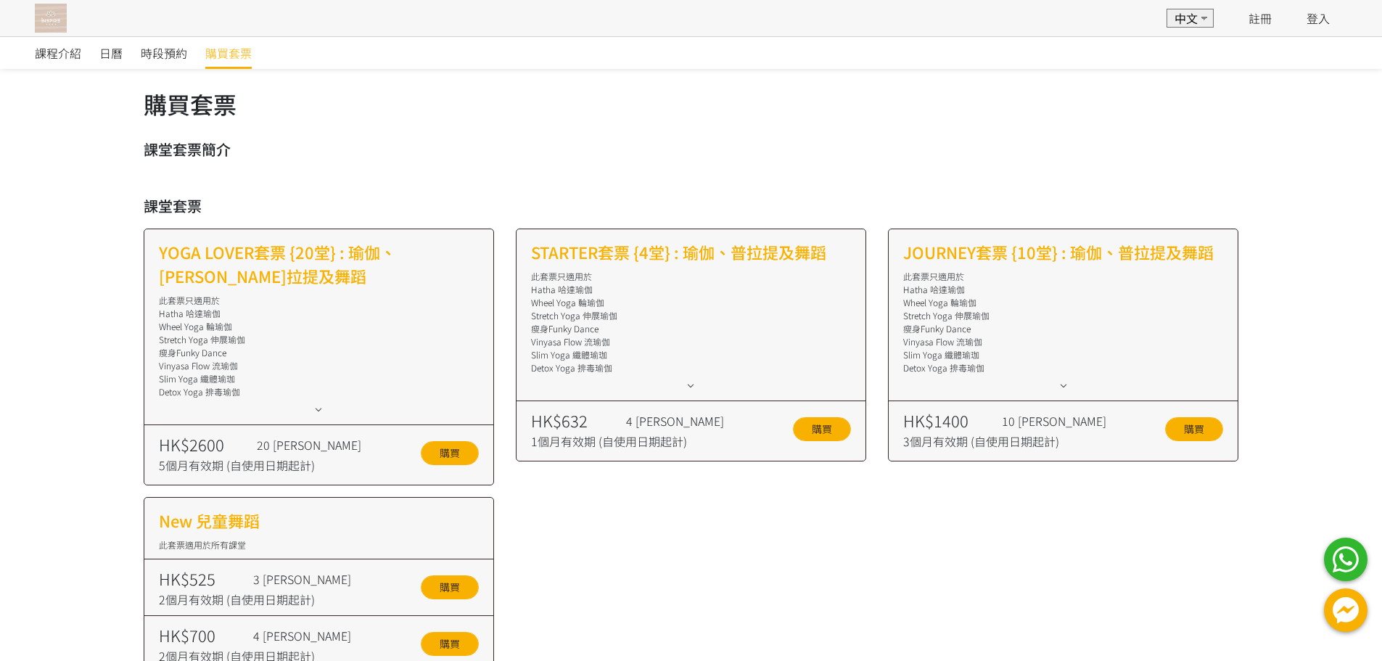
click at [250, 412] on div at bounding box center [319, 408] width 320 height 17
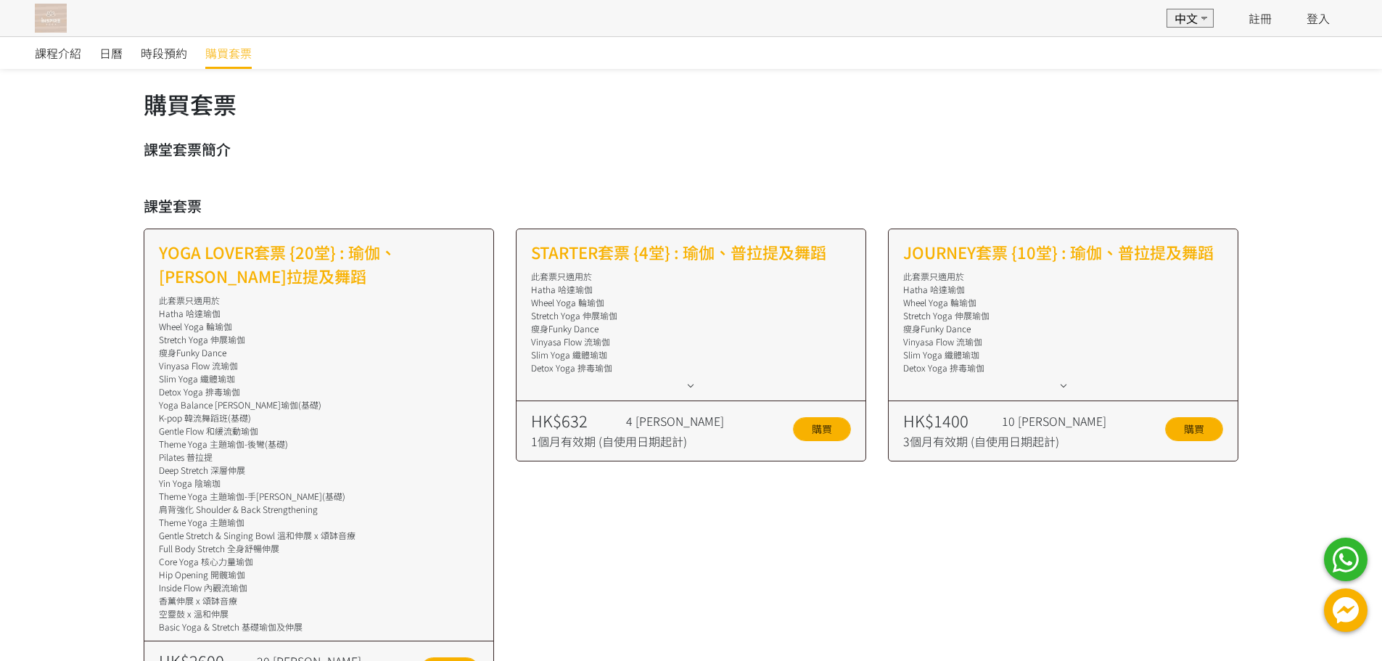
click at [1058, 387] on icon at bounding box center [1063, 385] width 16 height 12
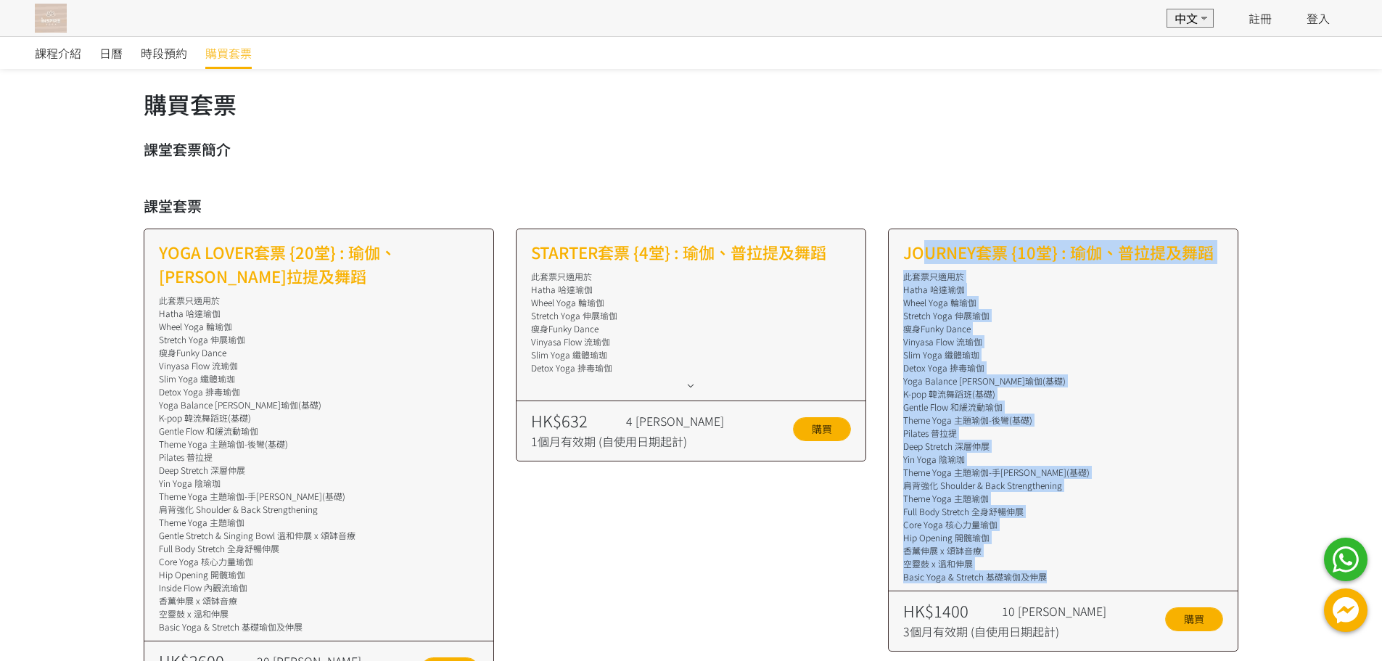
drag, startPoint x: 1054, startPoint y: 572, endPoint x: 919, endPoint y: 237, distance: 360.6
click at [919, 237] on div "JOURNEY套票 {10堂} : 瑜伽、普拉提及舞蹈 此套票只適用於 Hatha 哈達瑜伽 Wheel Yoga 輪瑜伽 Stretch Yoga 伸展瑜伽…" at bounding box center [1063, 439] width 350 height 423
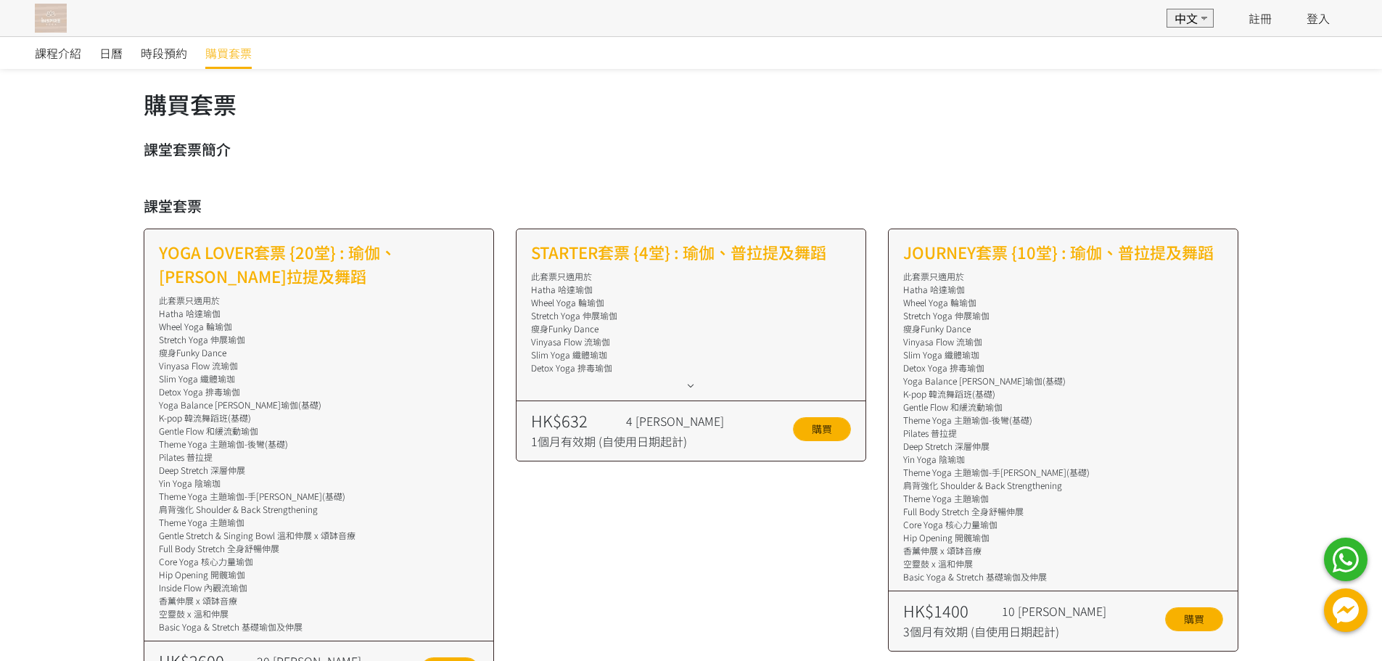
click at [934, 189] on div "課堂套票簡介 課堂套票 YOGA LOVER套票 {20堂} : 瑜伽、[PERSON_NAME]拉提及舞蹈 此套票只適用於 Hatha 哈達瑜伽 Wheel…" at bounding box center [691, 629] width 1095 height 981
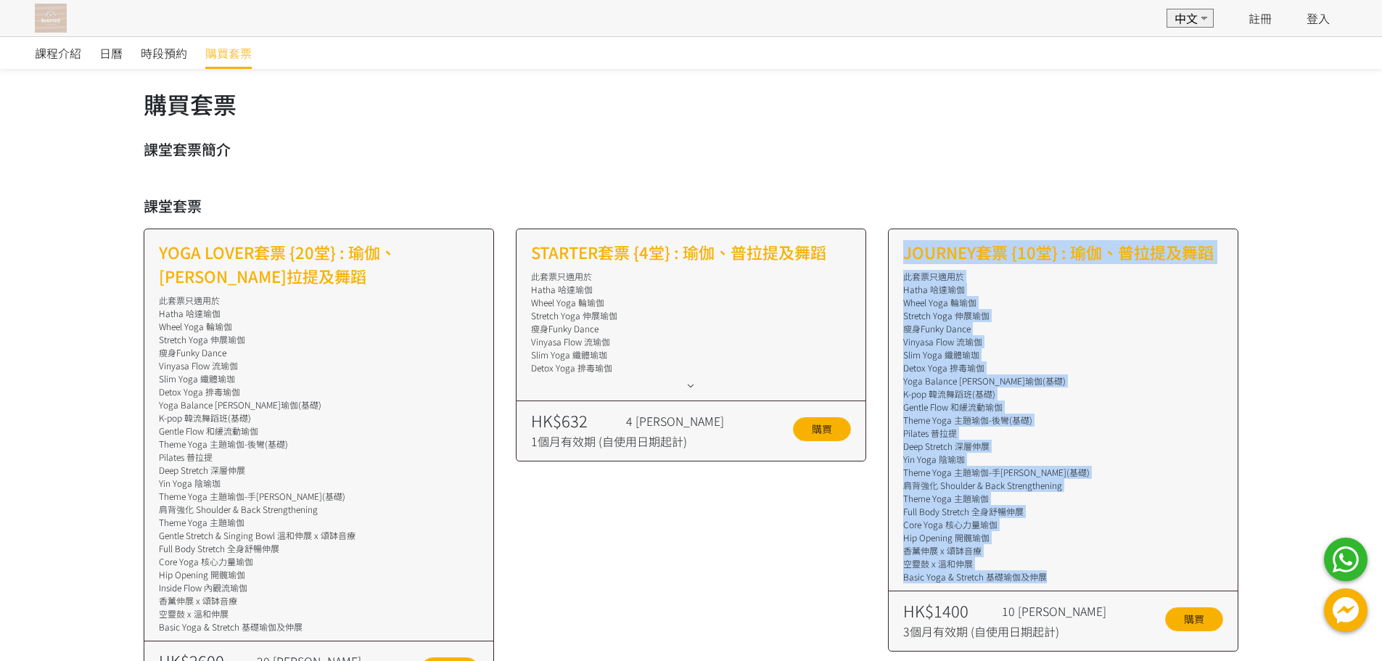
drag, startPoint x: 905, startPoint y: 253, endPoint x: 1081, endPoint y: 580, distance: 371.0
click at [1081, 580] on div "JOURNEY套票 {10堂} : 瑜伽、普拉提及舞蹈 此套票只適用於 Hatha 哈達瑜伽 Wheel Yoga 輪瑜伽 Stretch Yoga 伸展瑜伽…" at bounding box center [1063, 439] width 350 height 423
click at [1081, 580] on div "Basic Yoga & Stretch 基礎瑜伽及伸展" at bounding box center [1063, 576] width 320 height 13
drag, startPoint x: 1058, startPoint y: 581, endPoint x: 892, endPoint y: 247, distance: 373.1
click at [892, 247] on div "JOURNEY套票 {10堂} : 瑜伽、普拉提及舞蹈 此套票只適用於 Hatha 哈達瑜伽 Wheel Yoga 輪瑜伽 Stretch Yoga 伸展瑜伽…" at bounding box center [1063, 439] width 350 height 423
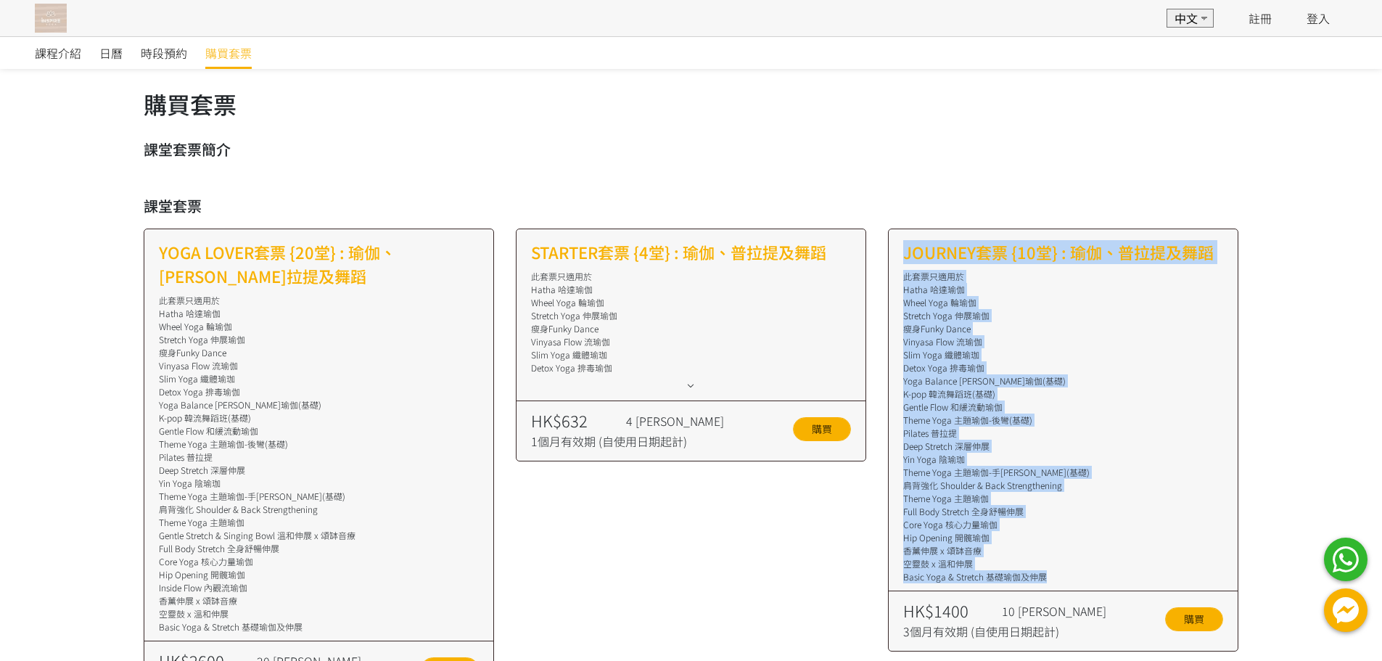
click at [900, 248] on div "JOURNEY套票 {10堂} : 瑜伽、普拉提及舞蹈 此套票只適用於 Hatha 哈達瑜伽 Wheel Yoga 輪瑜伽 Stretch Yoga 伸展瑜伽…" at bounding box center [1063, 439] width 350 height 423
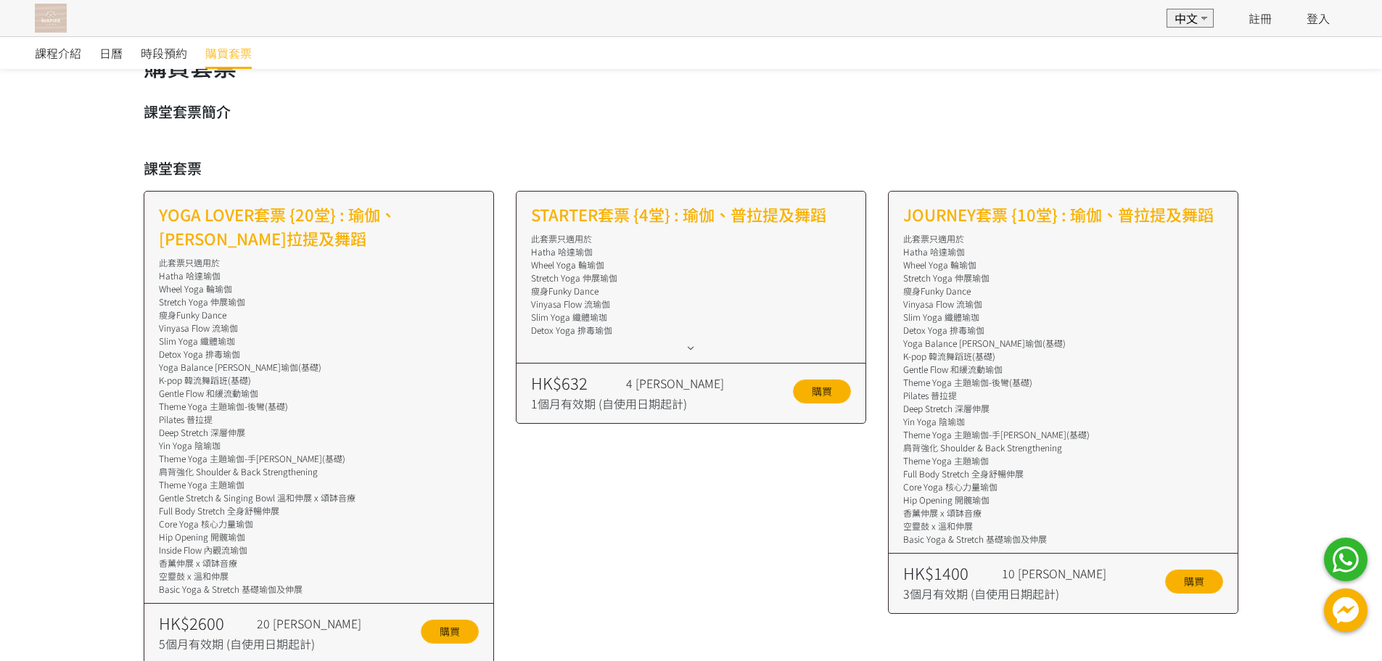
scroll to position [73, 0]
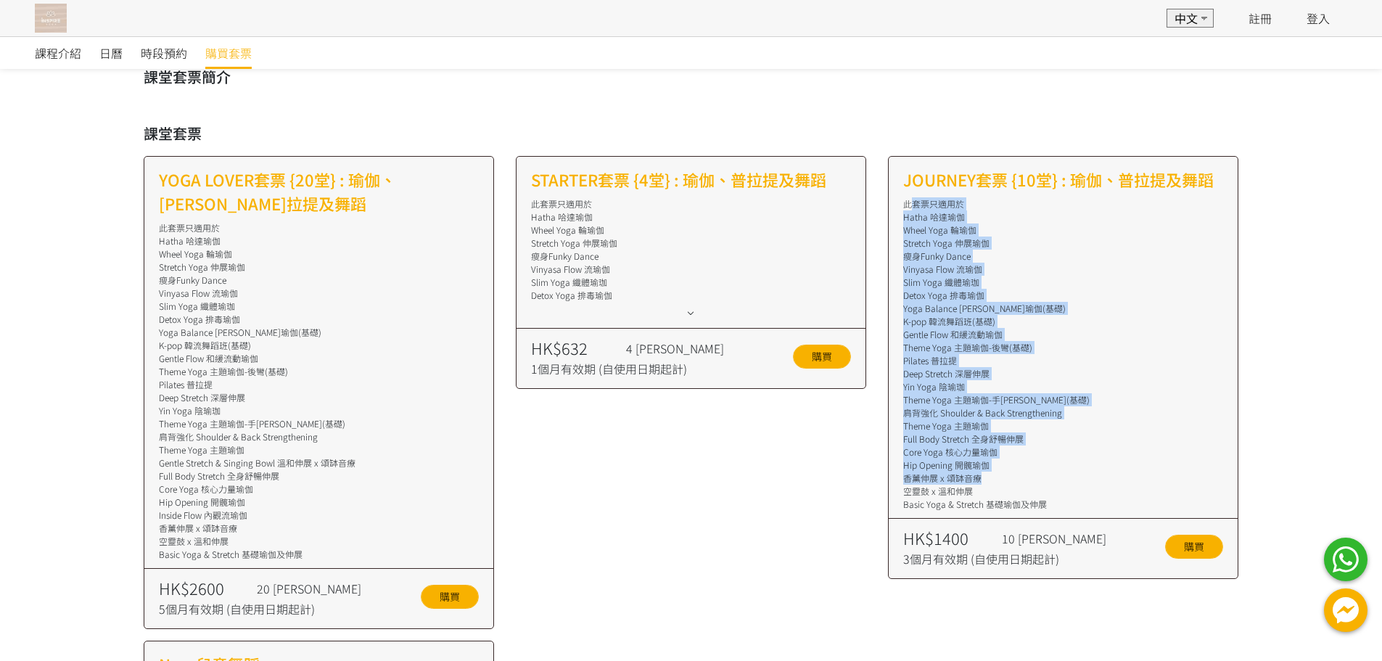
drag, startPoint x: 908, startPoint y: 200, endPoint x: 1070, endPoint y: 475, distance: 319.0
click at [1070, 475] on div "此套票只適用於 Hatha 哈達瑜伽 Wheel Yoga 輪瑜伽 Stretch Yoga 伸展瑜伽 瘦身Funky Dance Vinyasa Flow …" at bounding box center [1063, 353] width 320 height 313
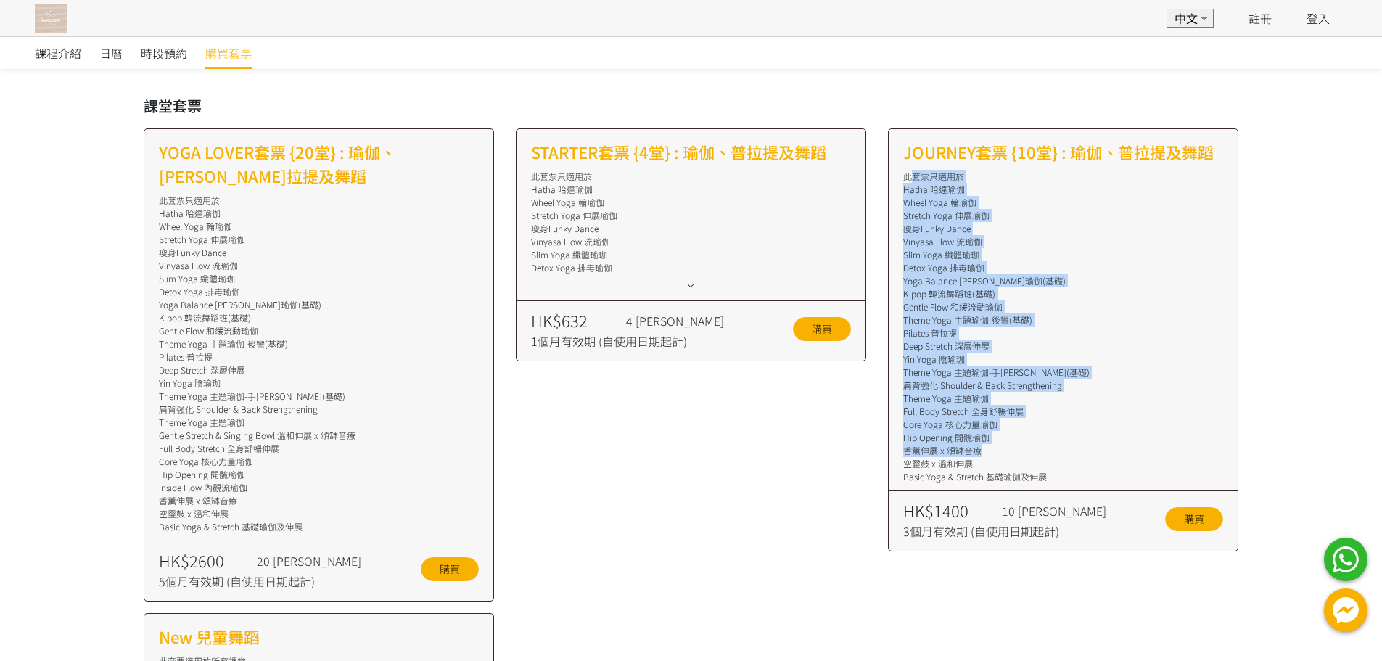
scroll to position [16, 0]
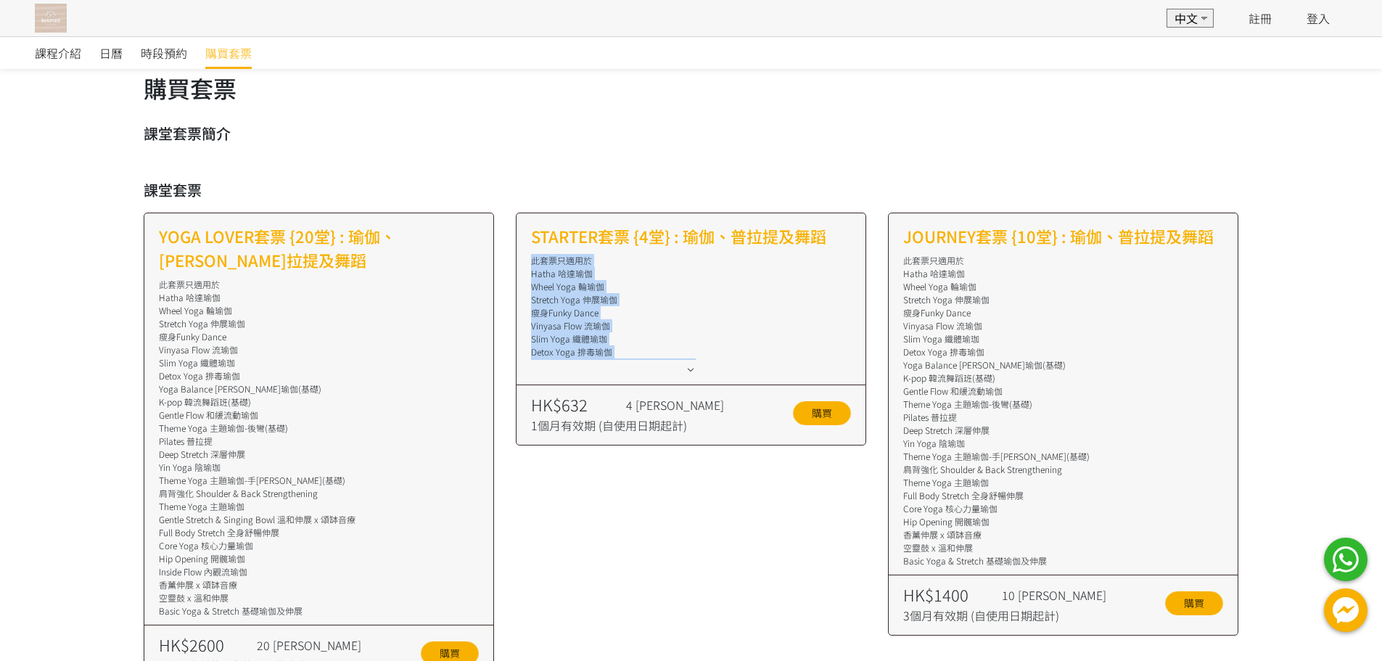
drag, startPoint x: 531, startPoint y: 260, endPoint x: 631, endPoint y: 366, distance: 145.2
click at [631, 366] on div "STARTER套票 {4堂} : 瑜伽、普拉提及舞蹈 此套票只適用於 Hatha 哈達瑜伽 Wheel Yoga 輪瑜伽 Stretch Yoga 伸展瑜伽 …" at bounding box center [691, 329] width 350 height 233
click at [664, 344] on div "Slim Yoga 纖體瑜珈" at bounding box center [691, 338] width 320 height 13
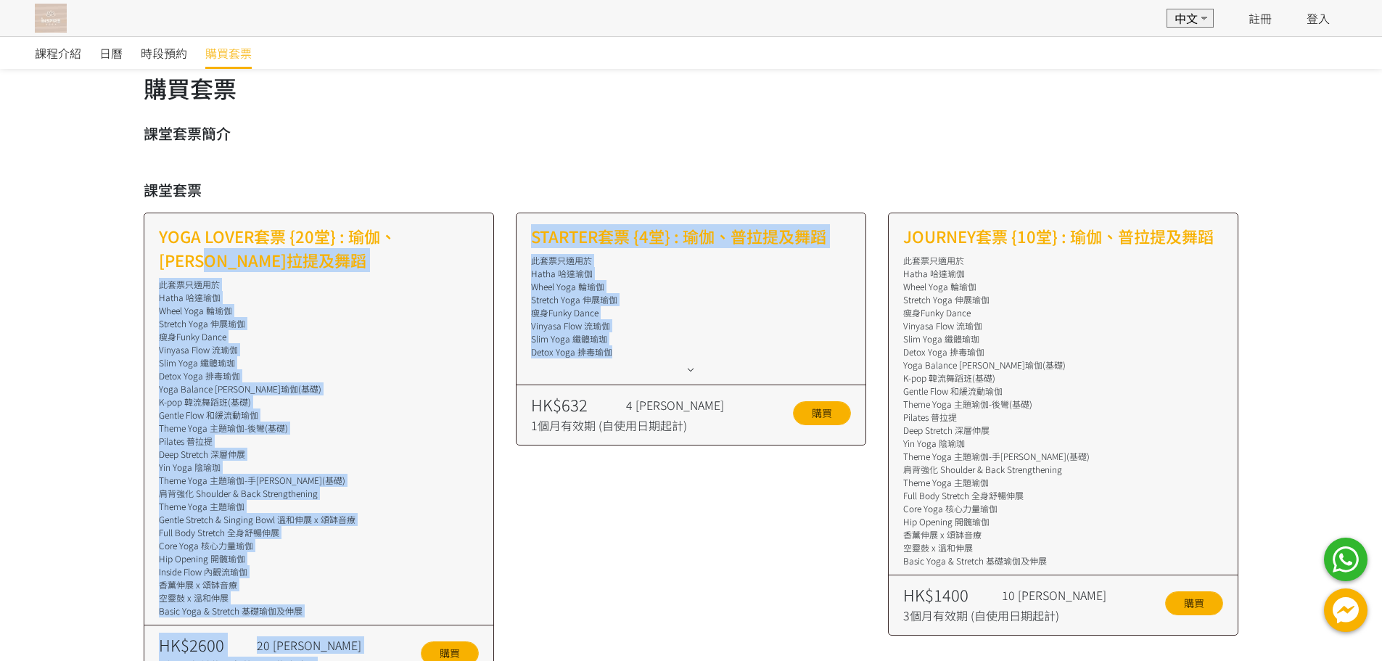
drag, startPoint x: 659, startPoint y: 358, endPoint x: 490, endPoint y: 247, distance: 202.2
click at [490, 247] on div "YOGA LOVER套票 {20堂} : 瑜伽、普拉提及舞蹈 此套票只適用於 Hatha 哈達瑜伽 Wheel Yoga 輪瑜伽 Stretch Yoga 伸…" at bounding box center [691, 635] width 1117 height 845
click at [737, 238] on h2 "STARTER套票 {4堂} : 瑜伽、普拉提及舞蹈" at bounding box center [691, 236] width 320 height 24
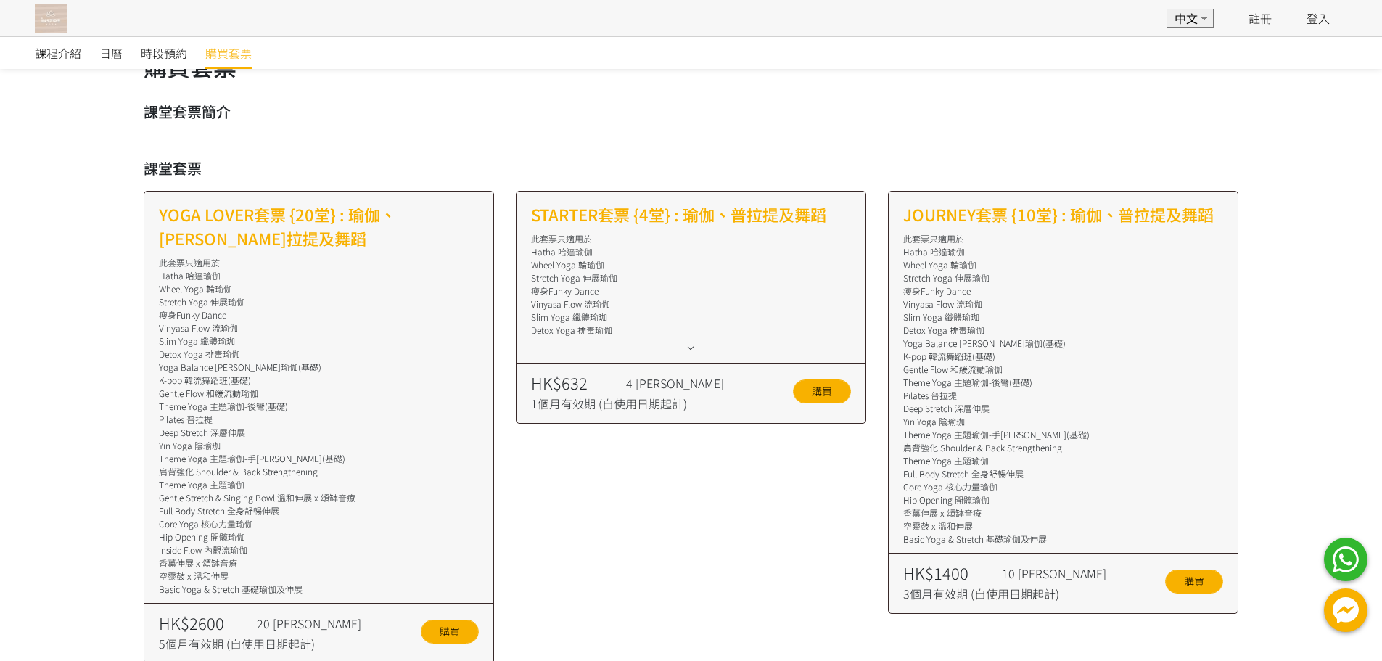
scroll to position [145, 0]
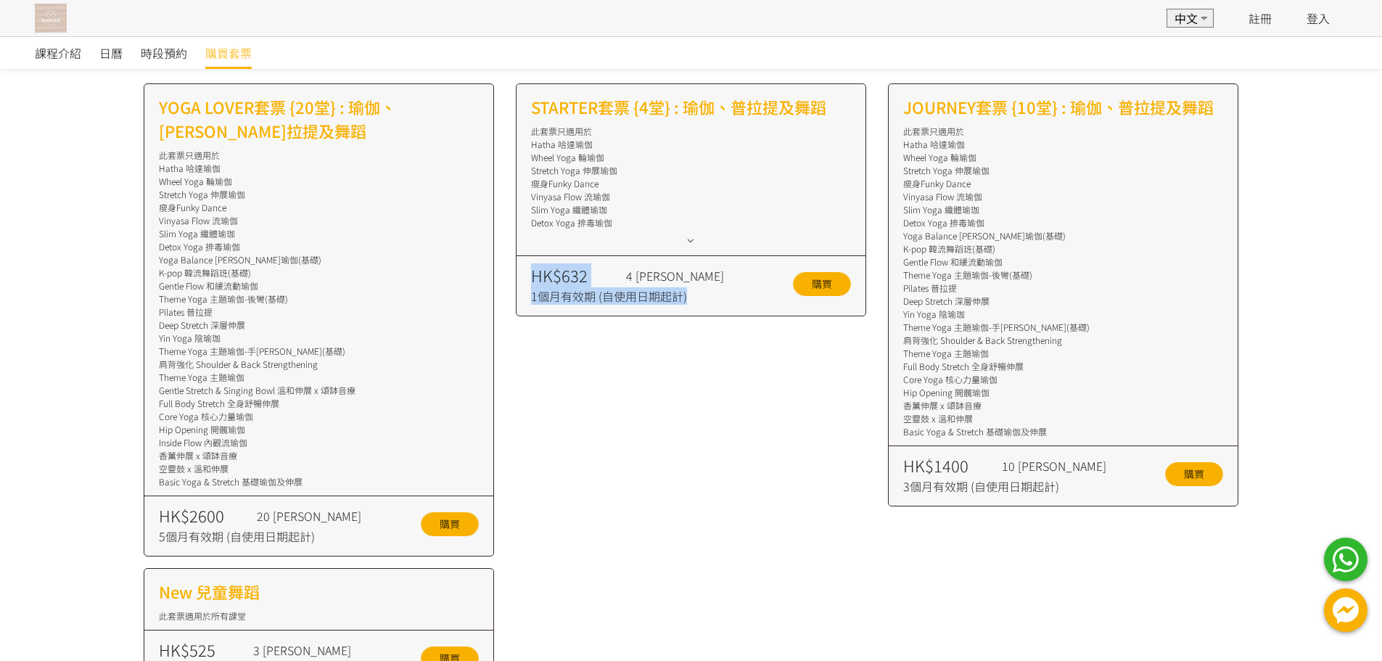
drag, startPoint x: 536, startPoint y: 281, endPoint x: 710, endPoint y: 323, distance: 179.1
click at [710, 323] on div "STARTER套票 {4堂} : 瑜伽、普拉提及舞蹈 此套票只適用於 Hatha 哈達瑜伽 Wheel Yoga 輪瑜伽 Stretch Yoga 伸展瑜伽 …" at bounding box center [691, 319] width 372 height 473
click at [694, 369] on div "STARTER套票 {4堂} : 瑜伽、普拉提及舞蹈 此套票只適用於 Hatha 哈達瑜伽 Wheel Yoga 輪瑜伽 Stretch Yoga 伸展瑜伽 …" at bounding box center [691, 319] width 372 height 473
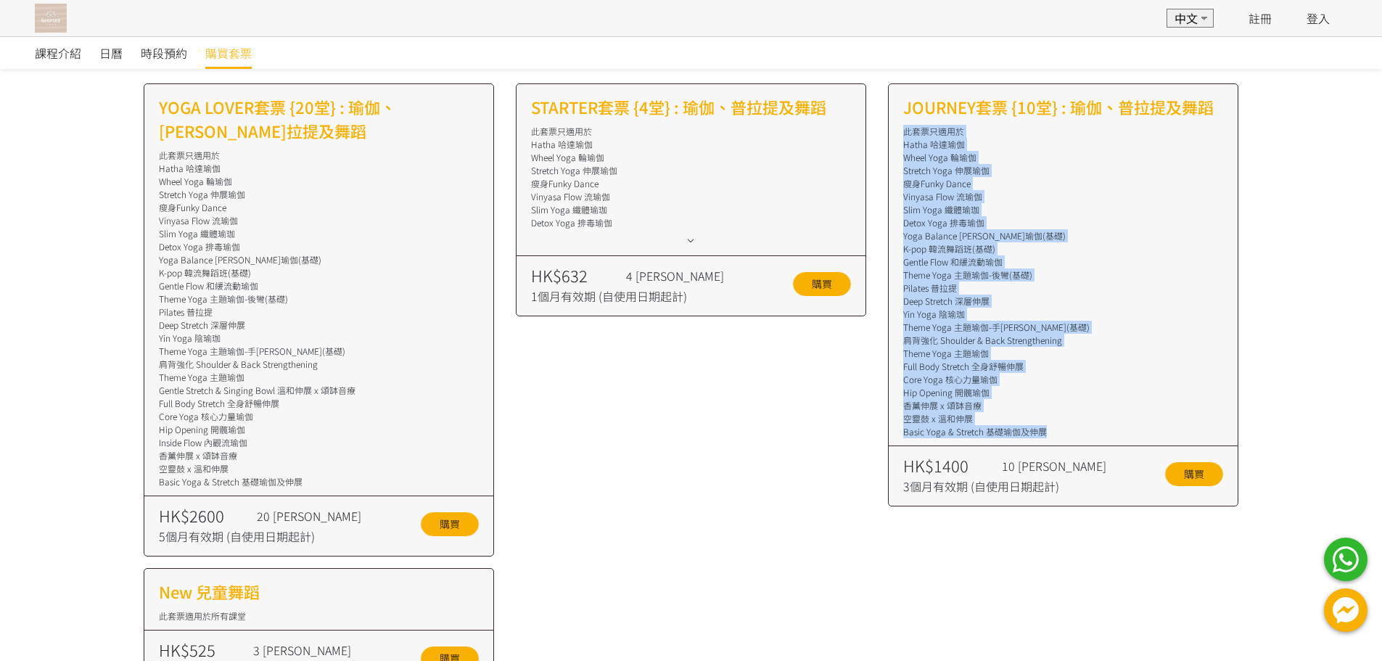
drag, startPoint x: 901, startPoint y: 136, endPoint x: 1075, endPoint y: 427, distance: 339.0
click at [1075, 427] on div "JOURNEY套票 {10堂} : 瑜伽、普拉提及舞蹈 此套票只適用於 Hatha 哈達瑜伽 Wheel Yoga 輪瑜伽 Stretch Yoga 伸展瑜伽…" at bounding box center [1063, 294] width 350 height 423
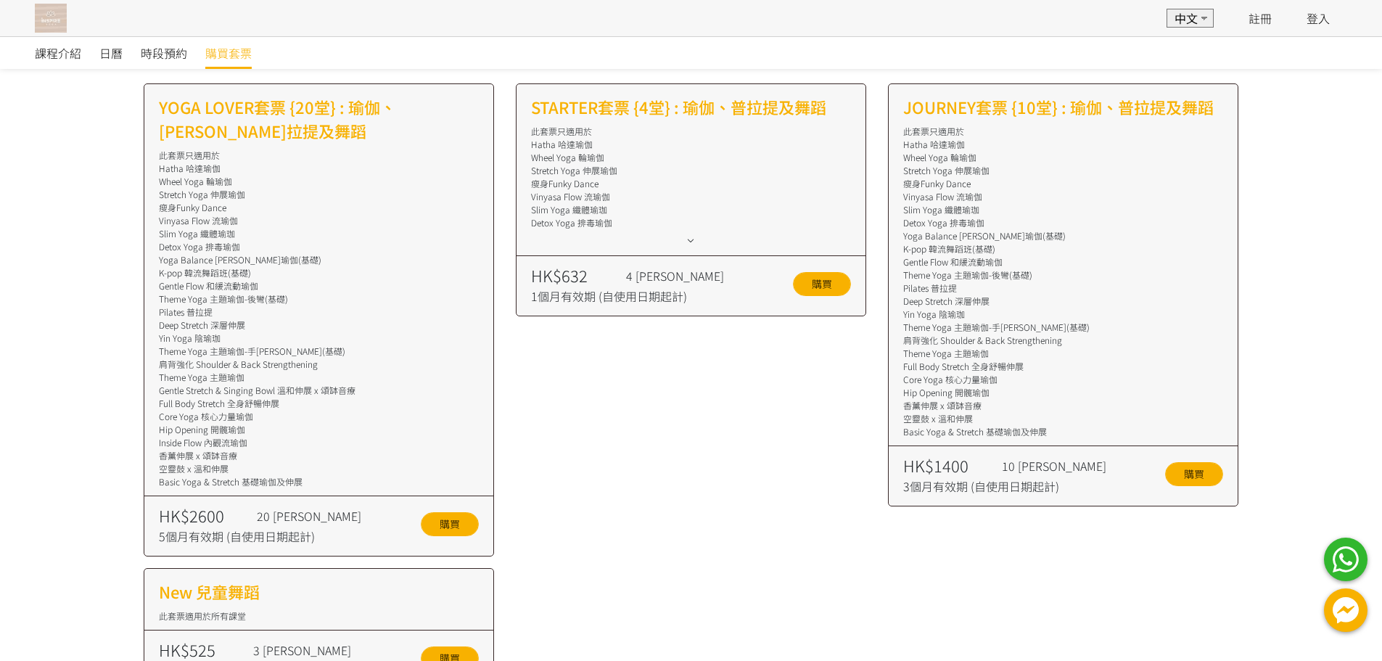
click at [625, 505] on div "STARTER套票 {4堂} : 瑜伽、普拉提及舞蹈 此套票只適用於 Hatha 哈達瑜伽 Wheel Yoga 輪瑜伽 Stretch Yoga 伸展瑜伽 …" at bounding box center [691, 319] width 372 height 473
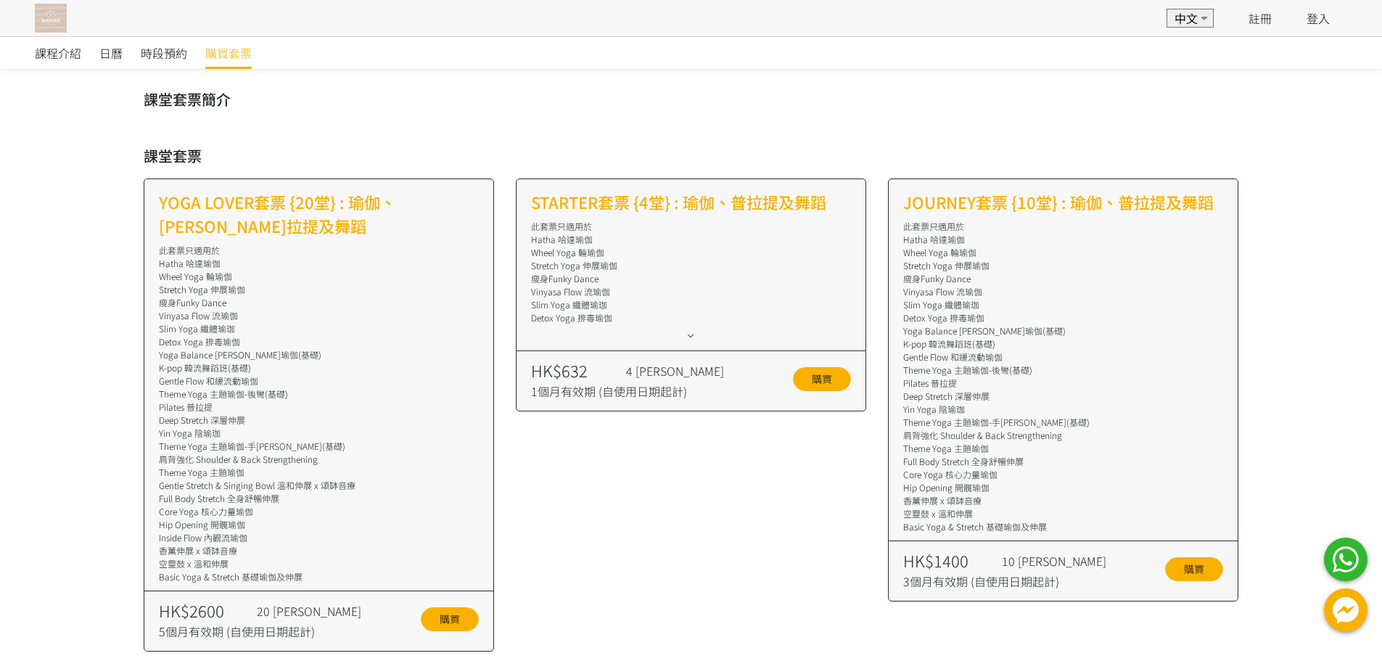
scroll to position [0, 0]
